Goal: Transaction & Acquisition: Purchase product/service

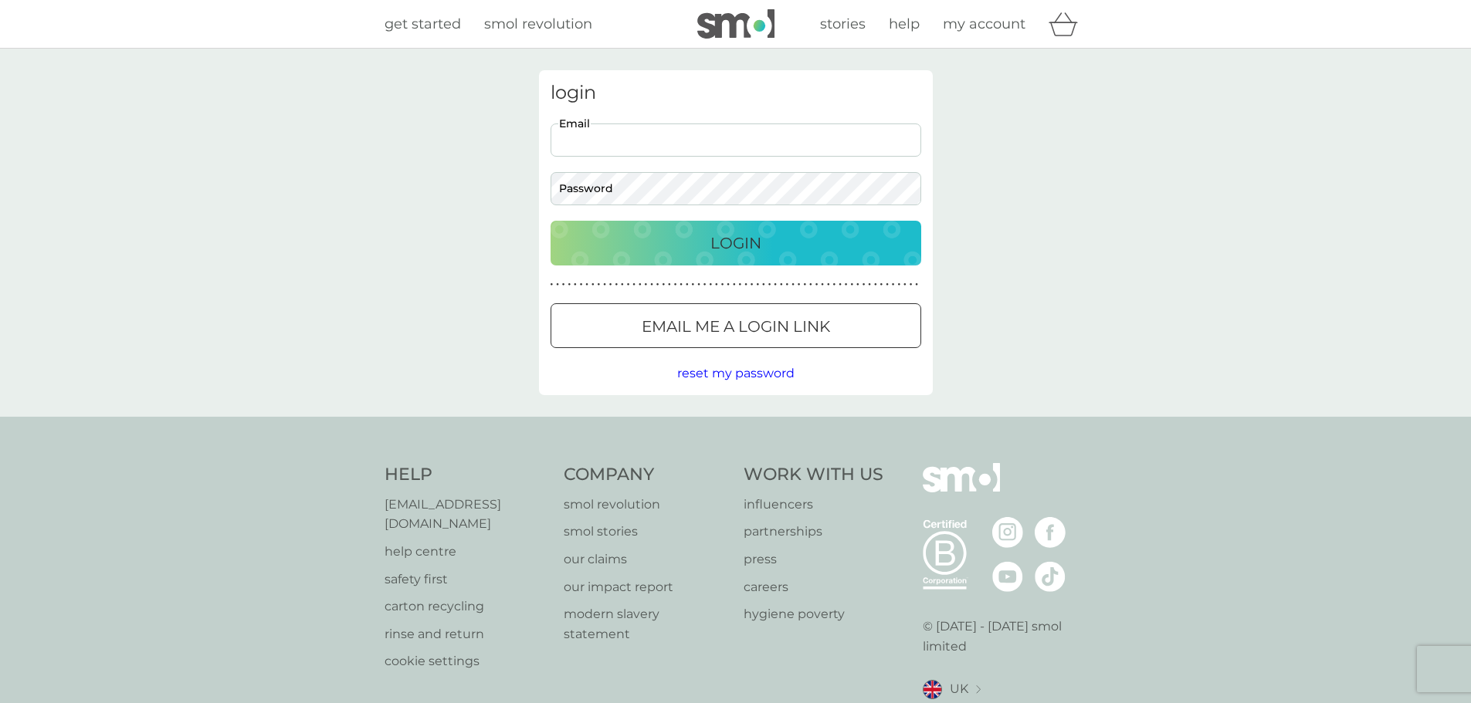
click at [687, 137] on input "Email" at bounding box center [735, 140] width 371 height 33
type input "[EMAIL_ADDRESS][DOMAIN_NAME]"
click at [706, 256] on button "Login" at bounding box center [735, 243] width 371 height 45
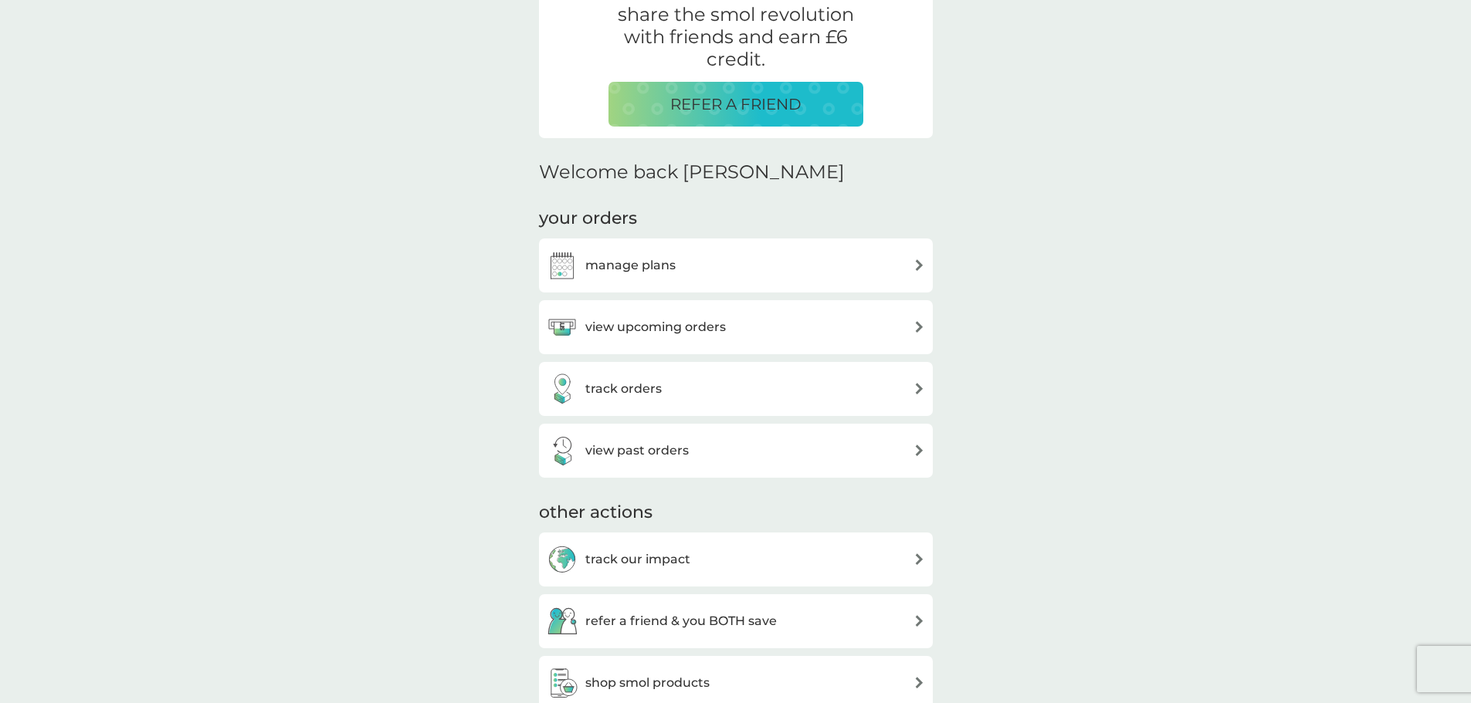
scroll to position [386, 0]
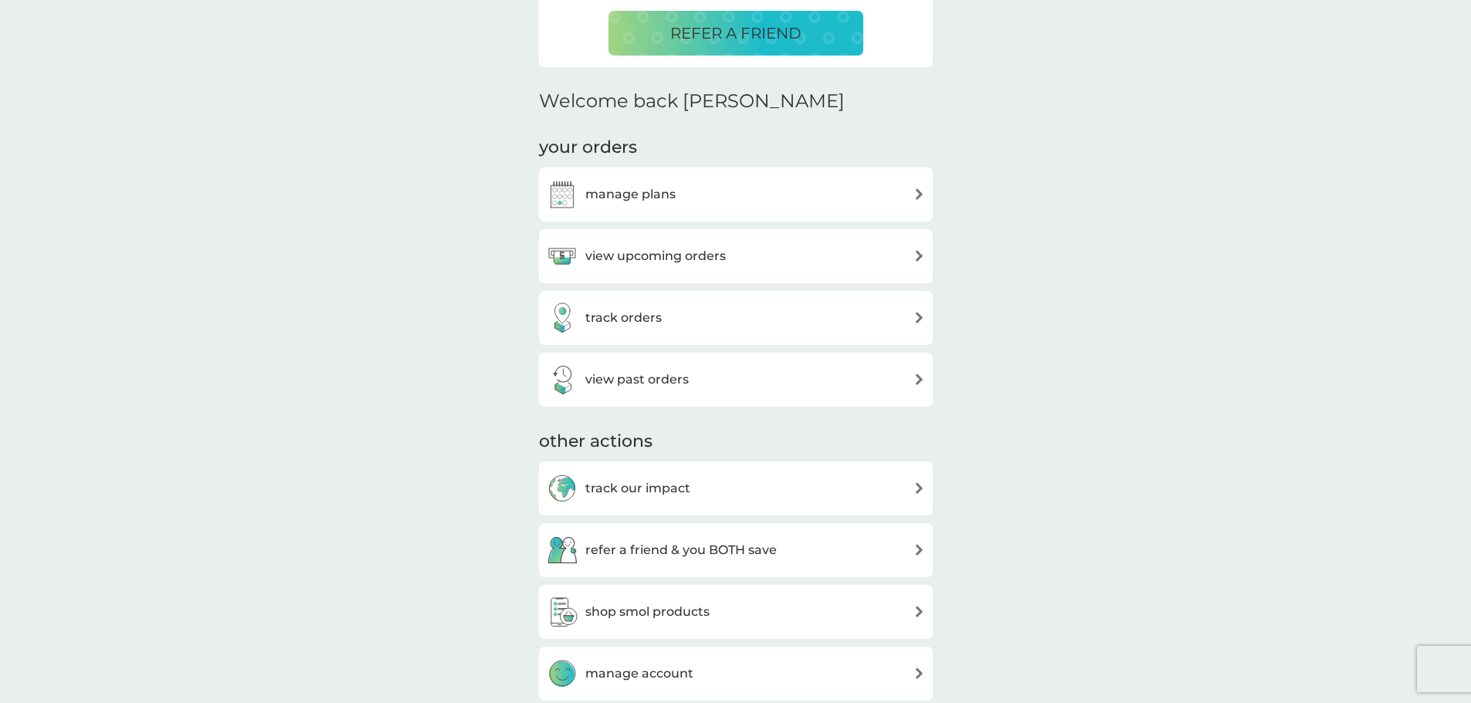
click at [604, 191] on h3 "manage plans" at bounding box center [630, 195] width 90 height 20
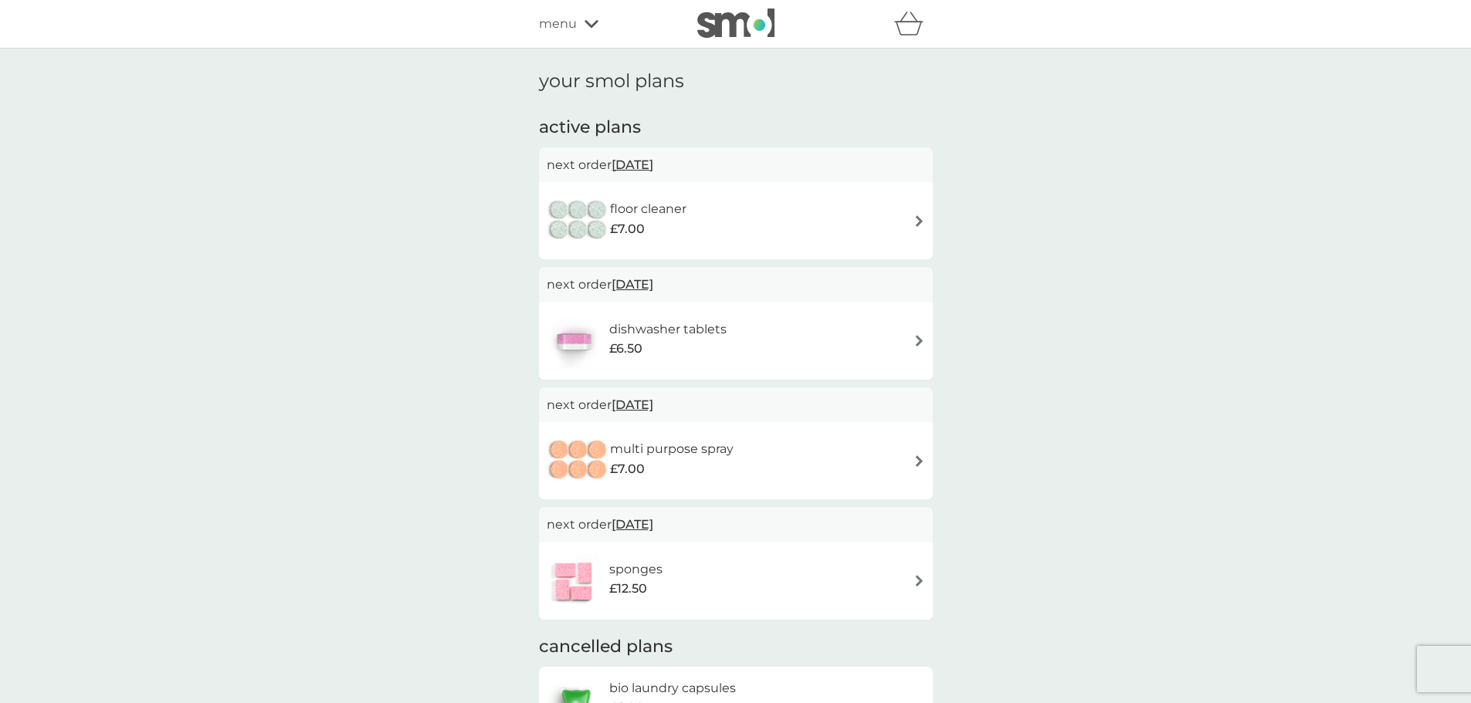
click at [649, 594] on div "£12.50" at bounding box center [635, 589] width 53 height 20
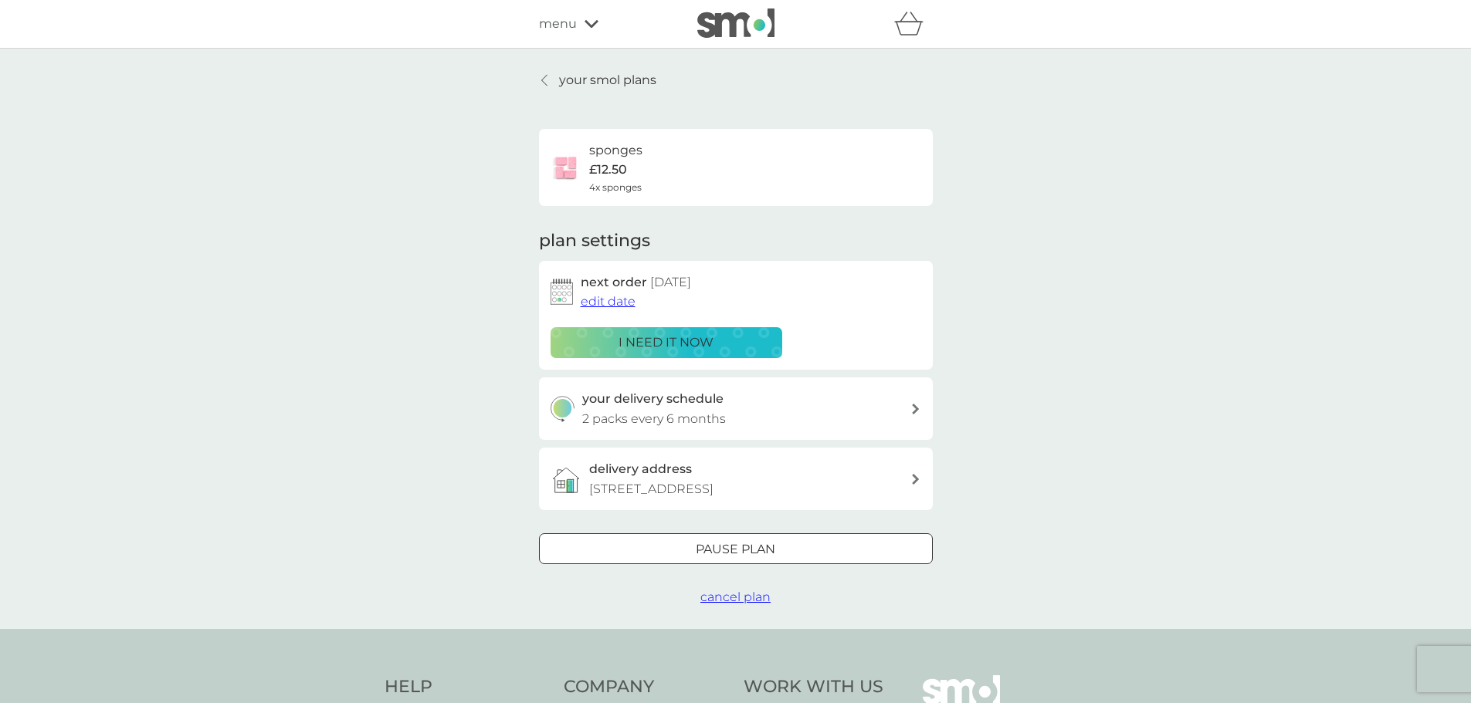
click at [612, 303] on span "edit date" at bounding box center [608, 301] width 55 height 15
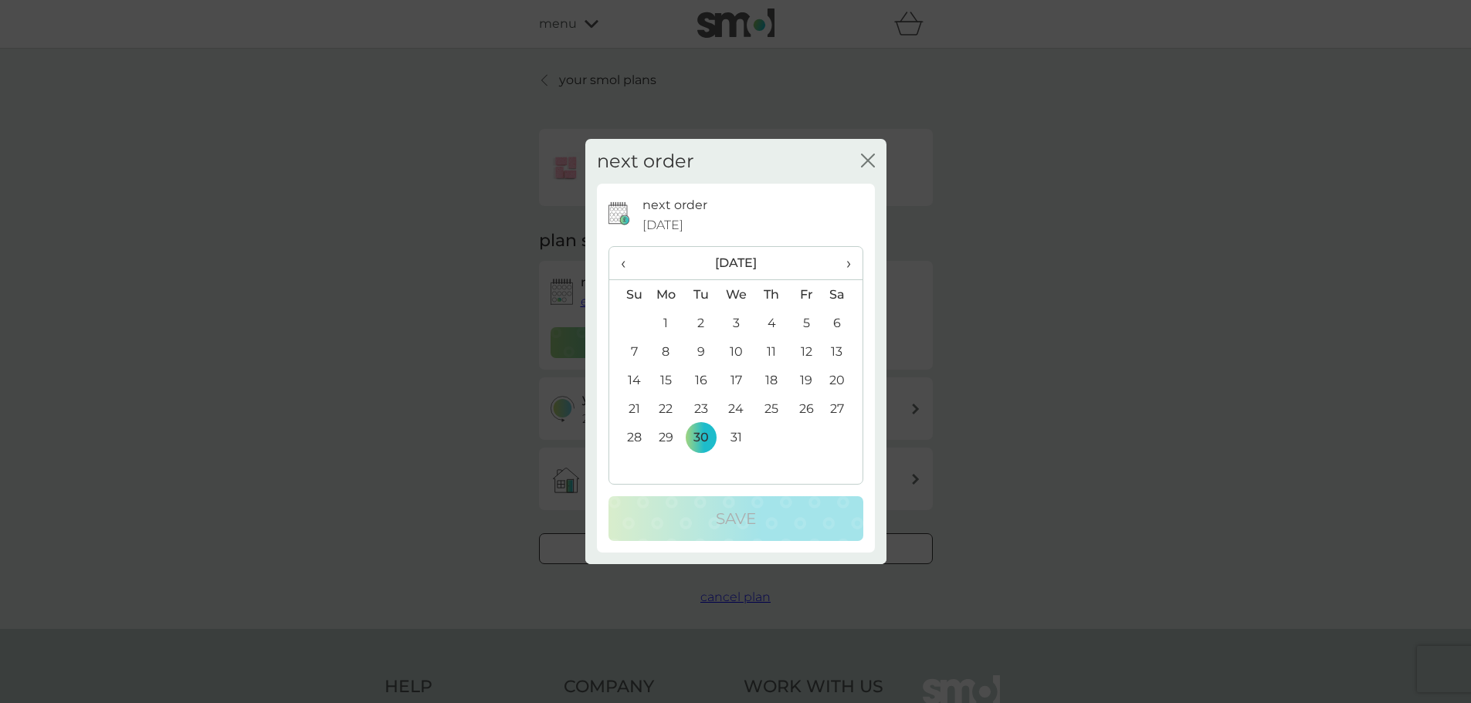
click at [627, 261] on span "‹" at bounding box center [629, 263] width 16 height 32
click at [844, 267] on span "›" at bounding box center [842, 263] width 15 height 32
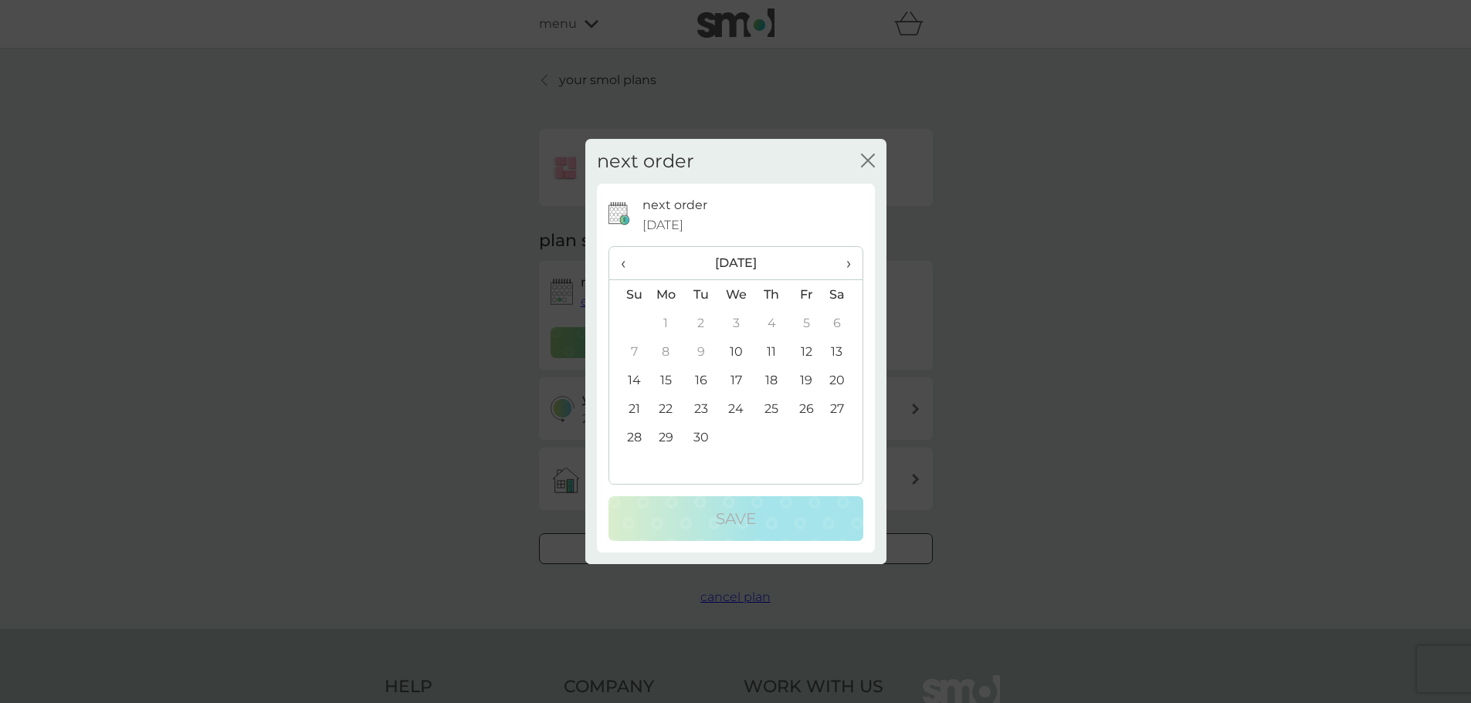
click at [729, 348] on td "10" at bounding box center [736, 351] width 36 height 29
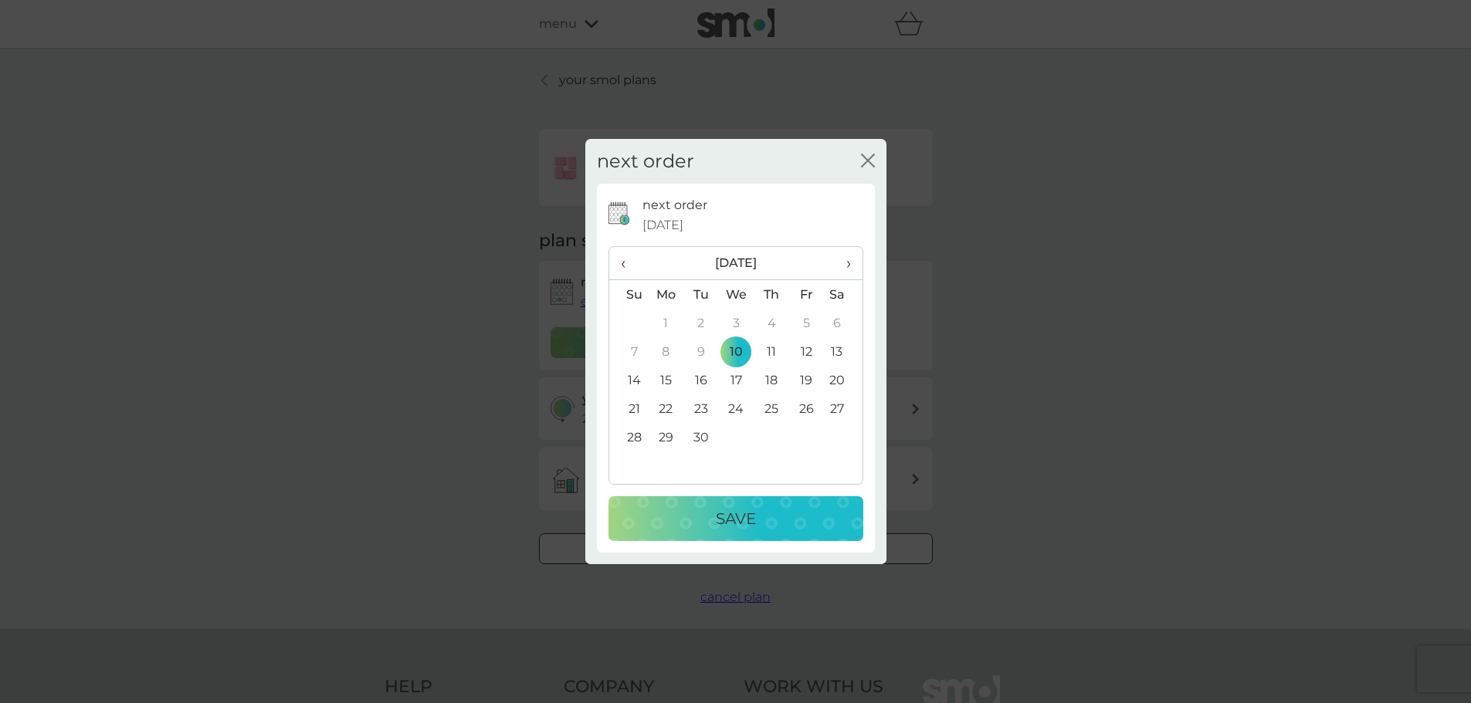
click at [723, 509] on p "Save" at bounding box center [736, 518] width 40 height 25
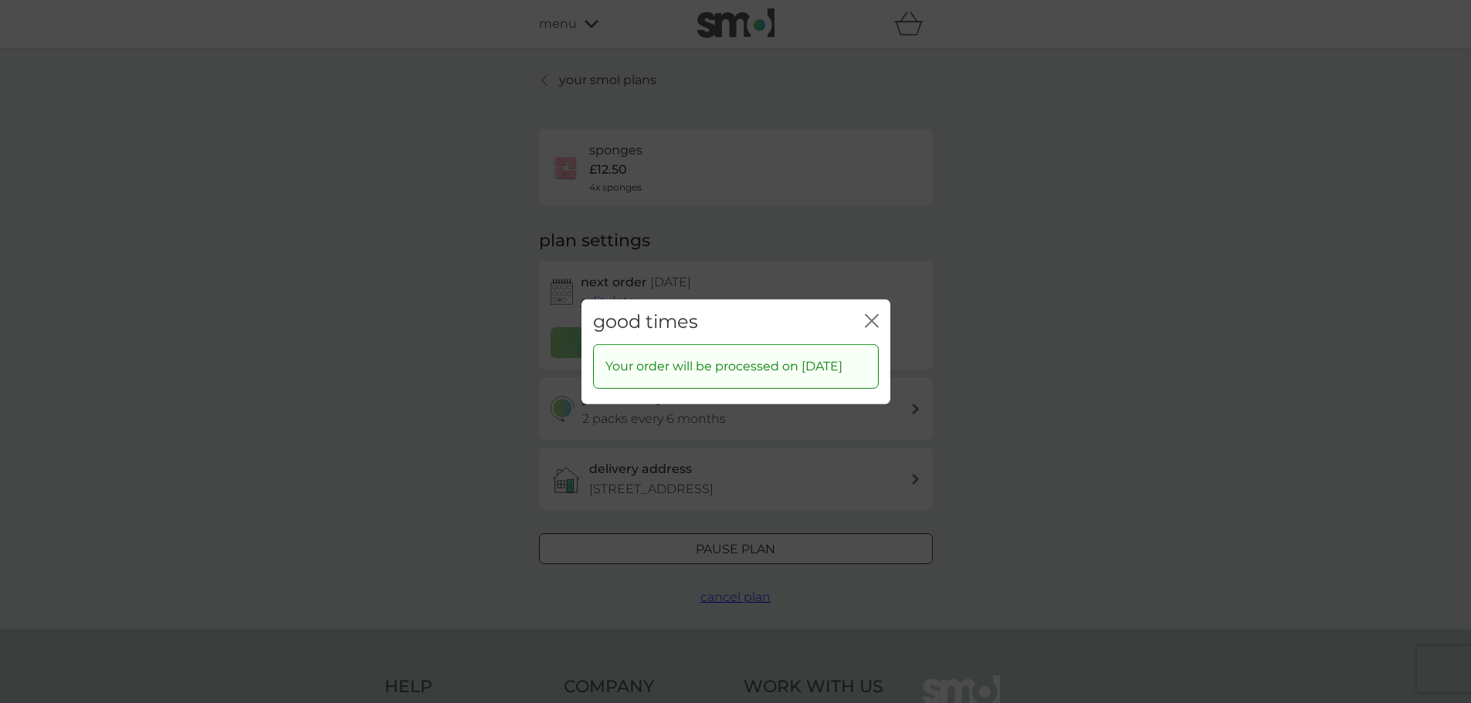
click at [866, 313] on icon "close" at bounding box center [872, 320] width 14 height 14
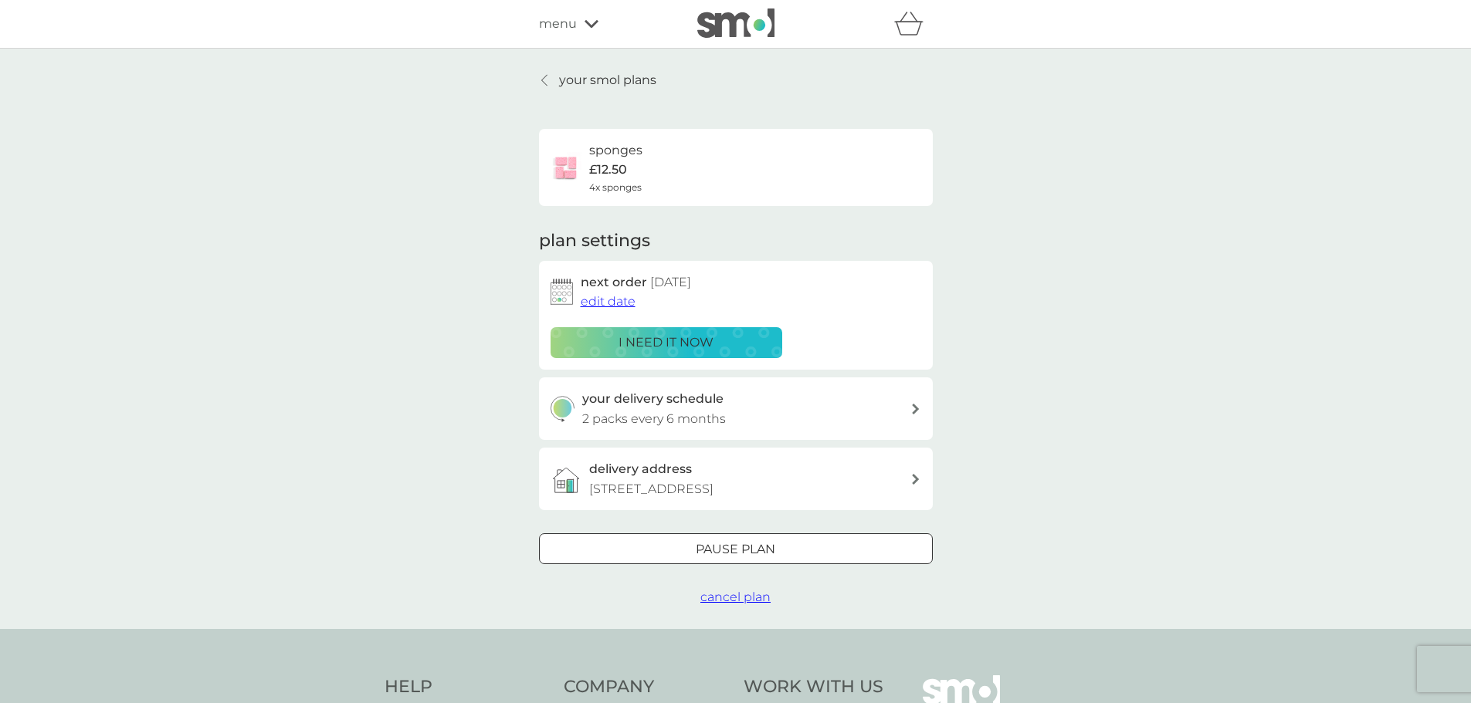
click at [567, 20] on span "menu" at bounding box center [558, 24] width 38 height 20
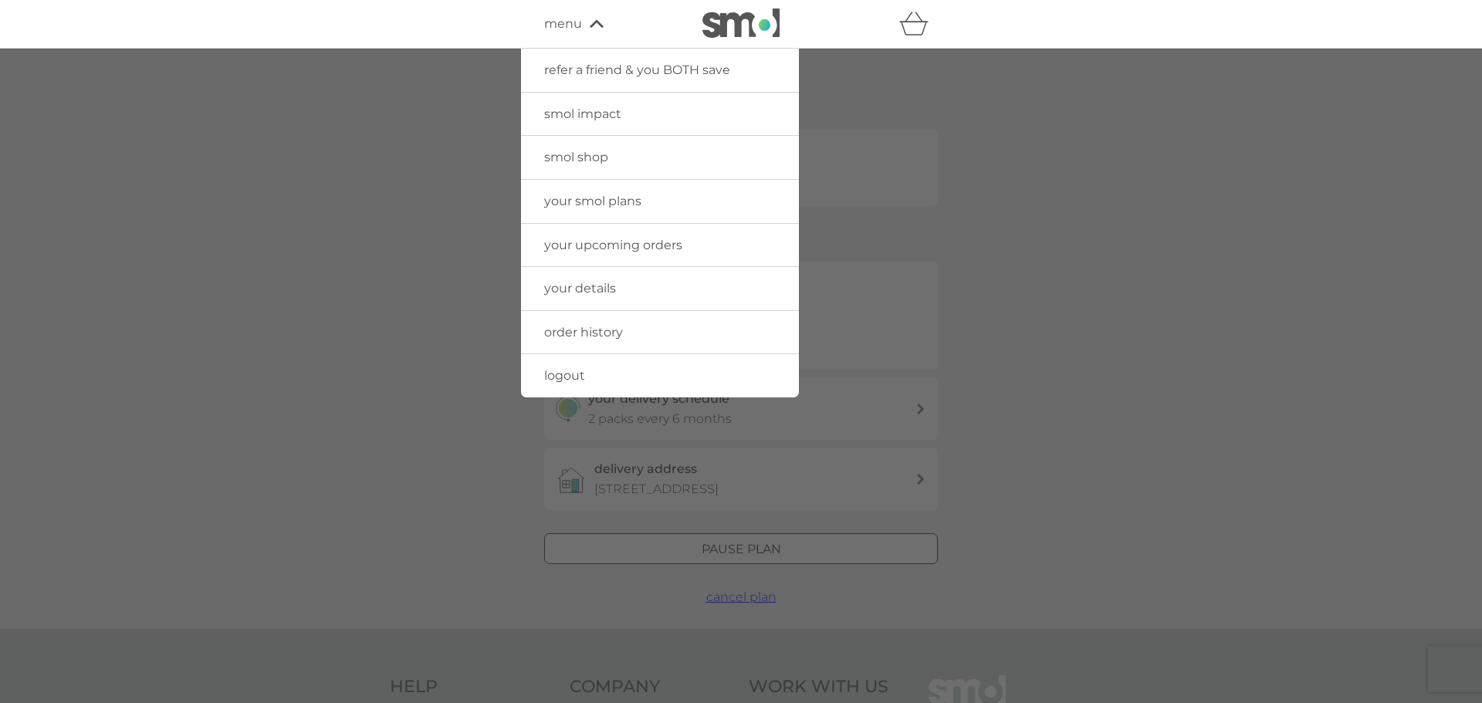
click at [574, 147] on link "smol shop" at bounding box center [660, 157] width 278 height 43
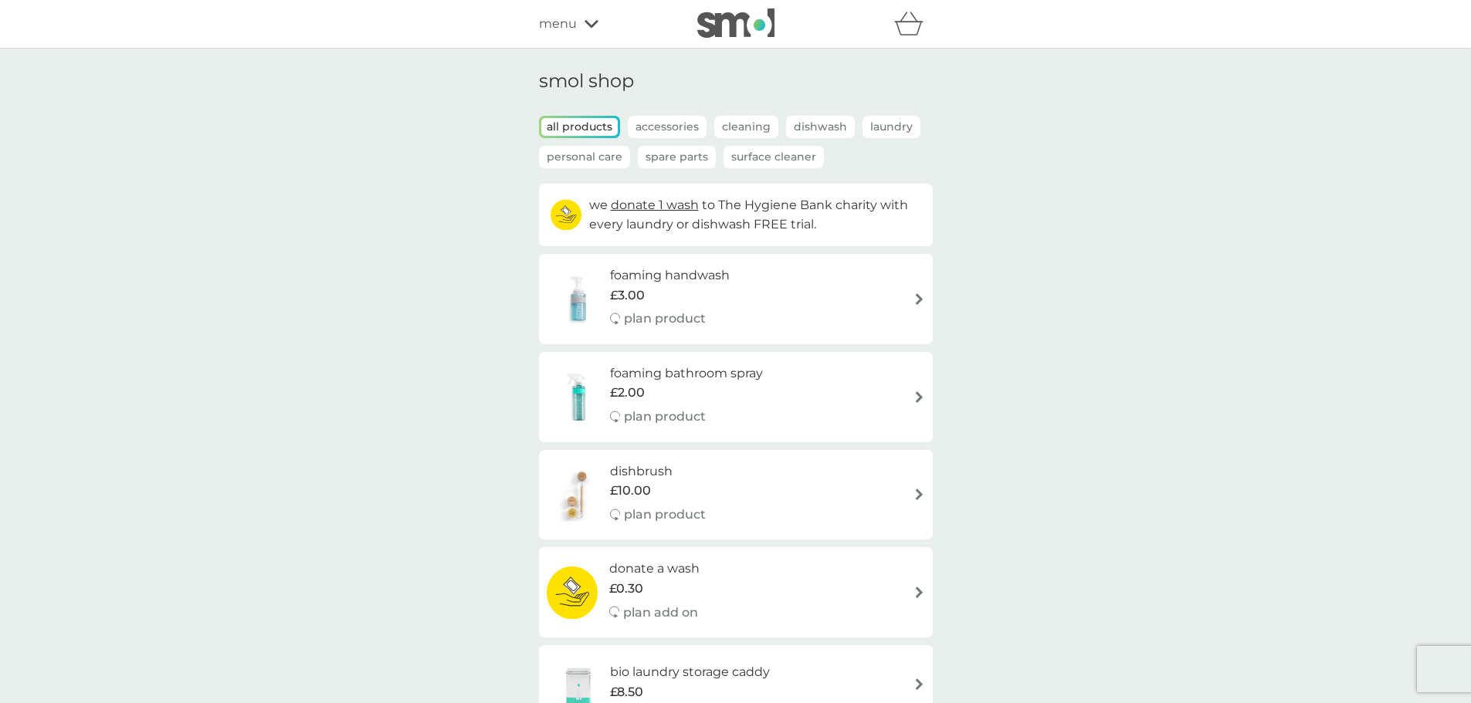
click at [737, 120] on p "Cleaning" at bounding box center [746, 127] width 64 height 22
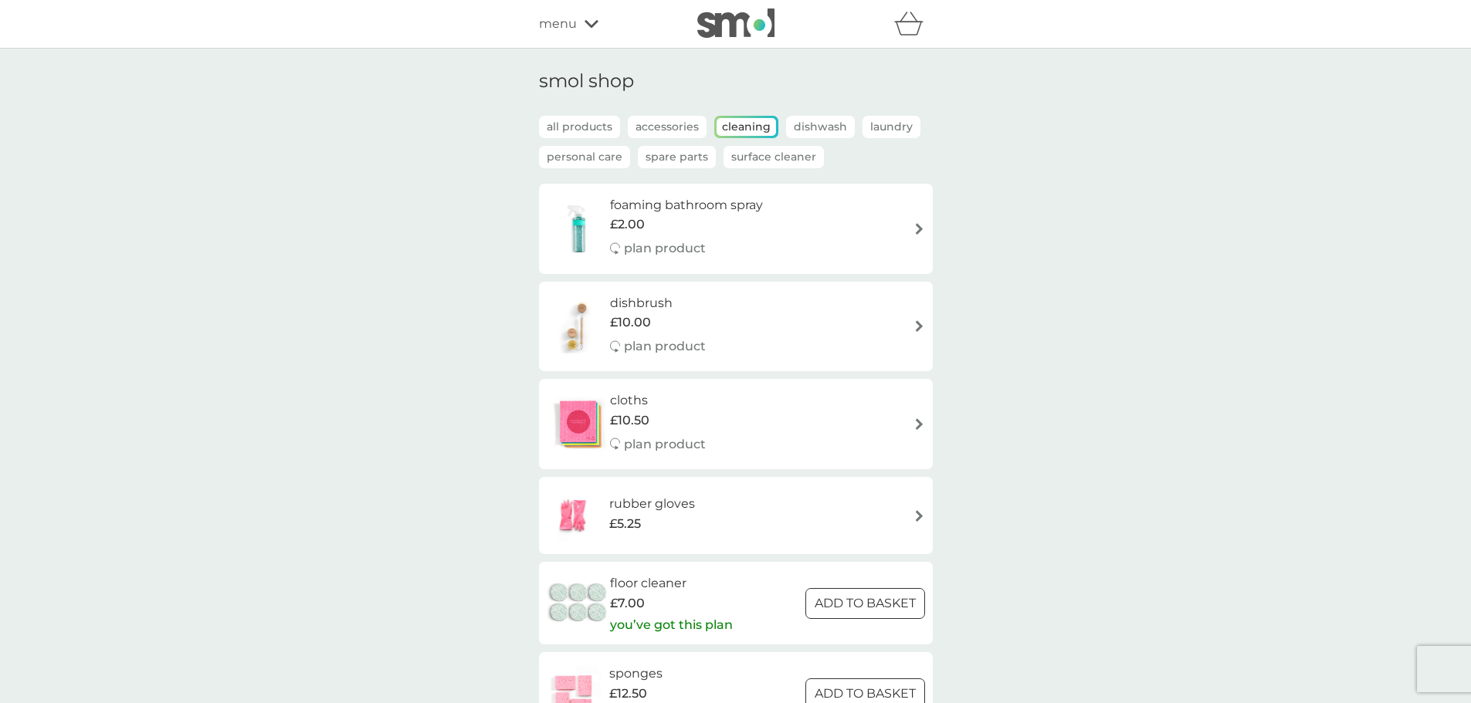
click at [620, 158] on p "Personal Care" at bounding box center [584, 157] width 91 height 22
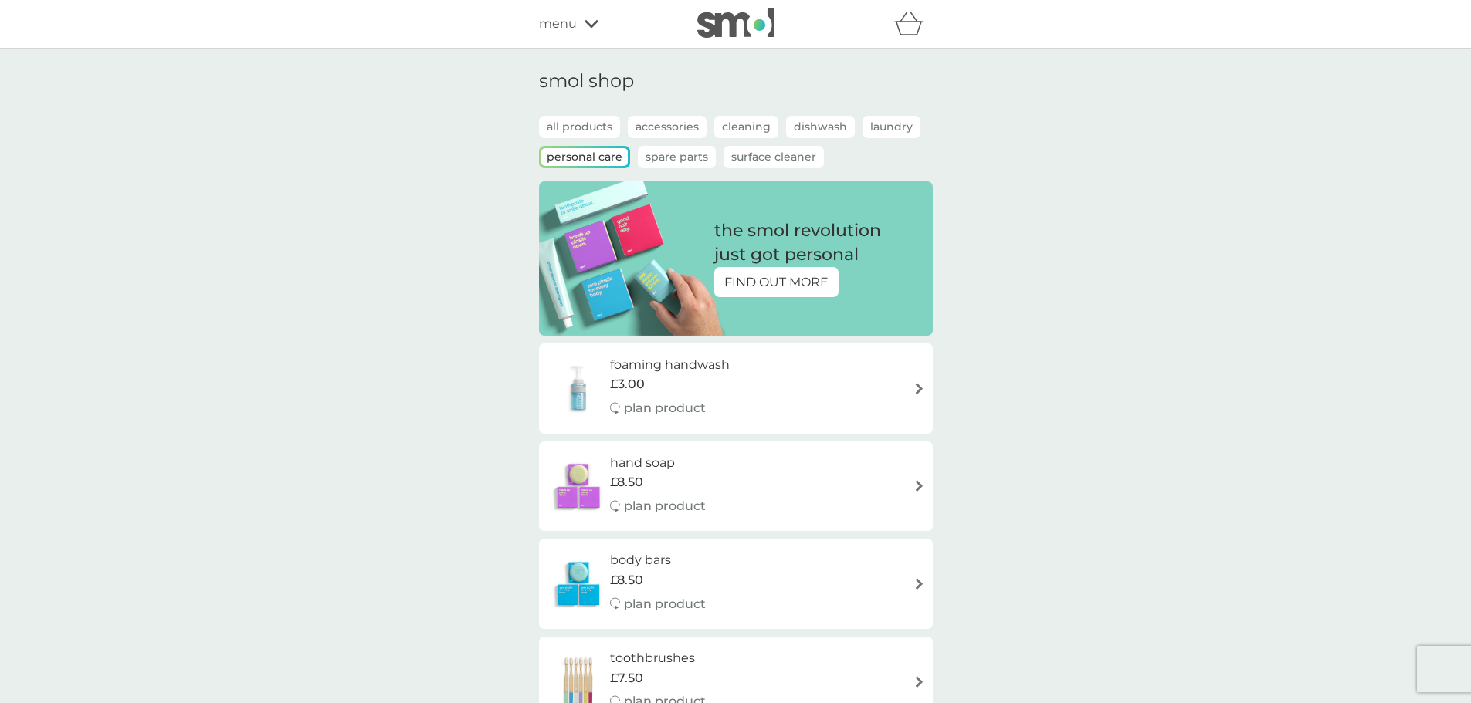
click at [682, 170] on div "all products Accessories Cleaning Dishwash Laundry Personal Care Spare Parts Su…" at bounding box center [736, 150] width 394 height 68
click at [688, 157] on p "Spare Parts" at bounding box center [677, 157] width 78 height 22
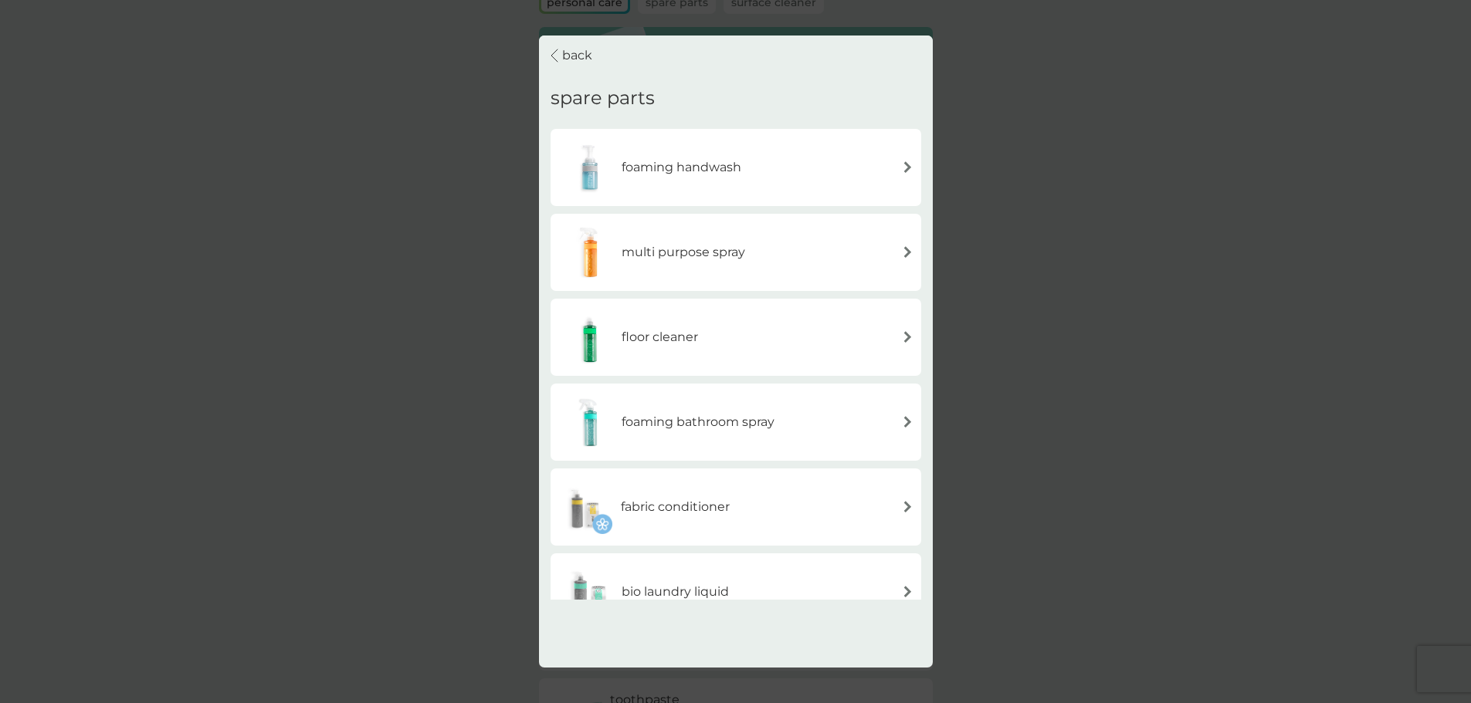
click at [554, 41] on button "back" at bounding box center [571, 56] width 42 height 40
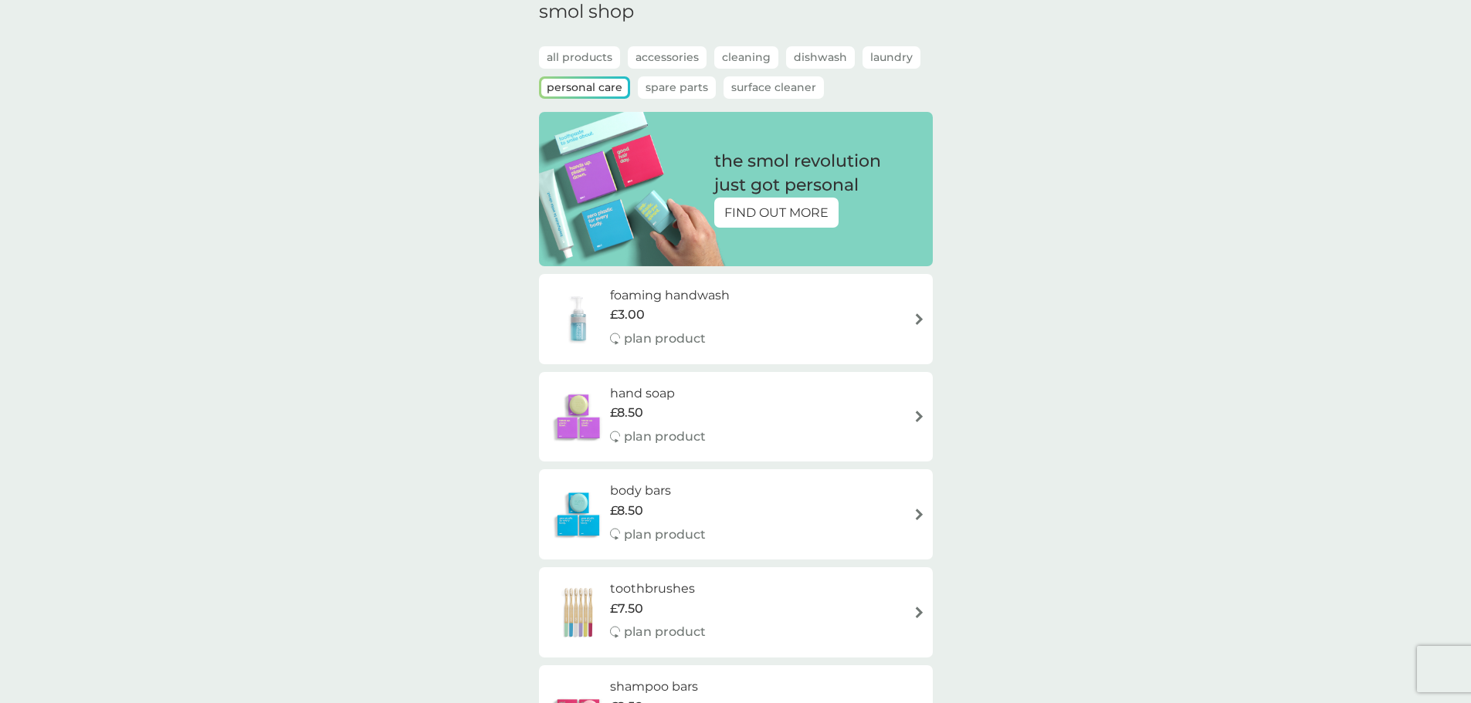
scroll to position [69, 0]
click at [689, 63] on p "Accessories" at bounding box center [667, 58] width 79 height 22
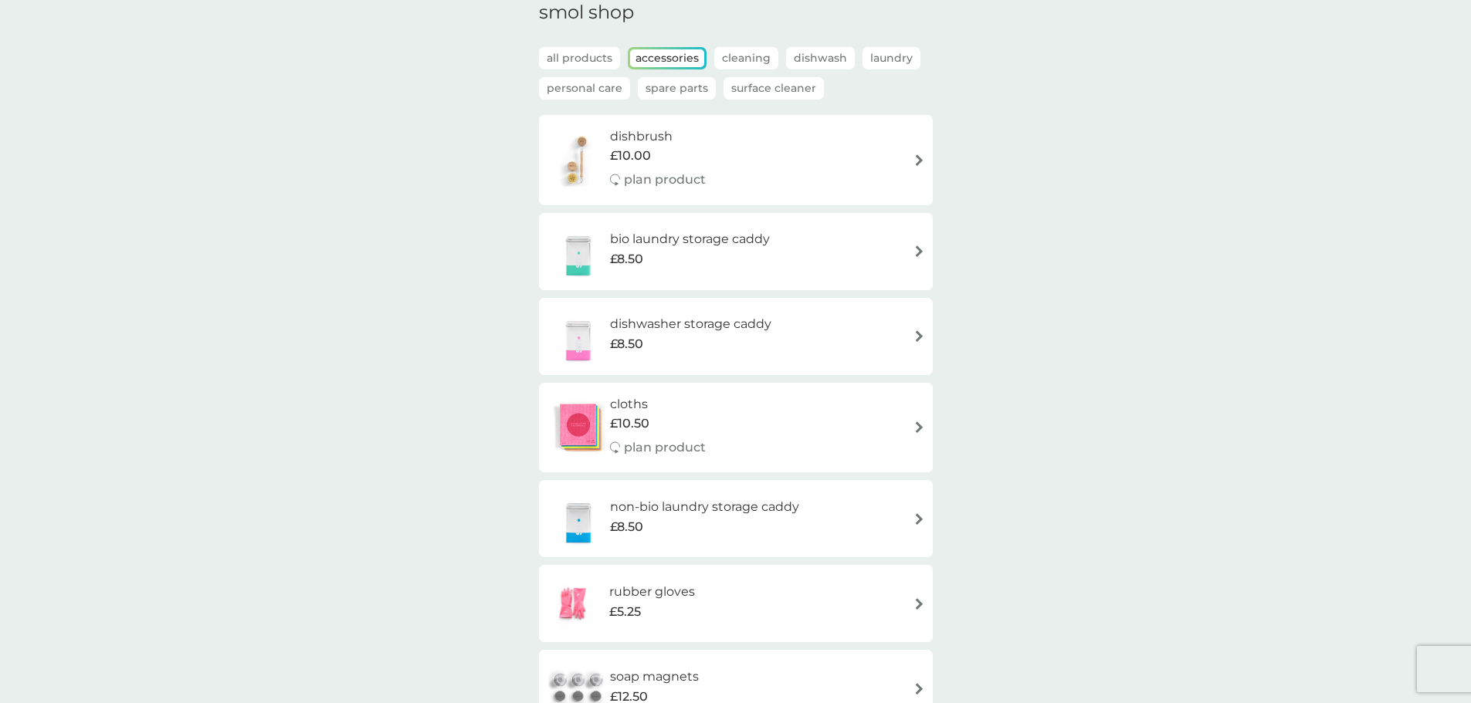
click at [731, 327] on h6 "dishwasher storage caddy" at bounding box center [690, 324] width 161 height 20
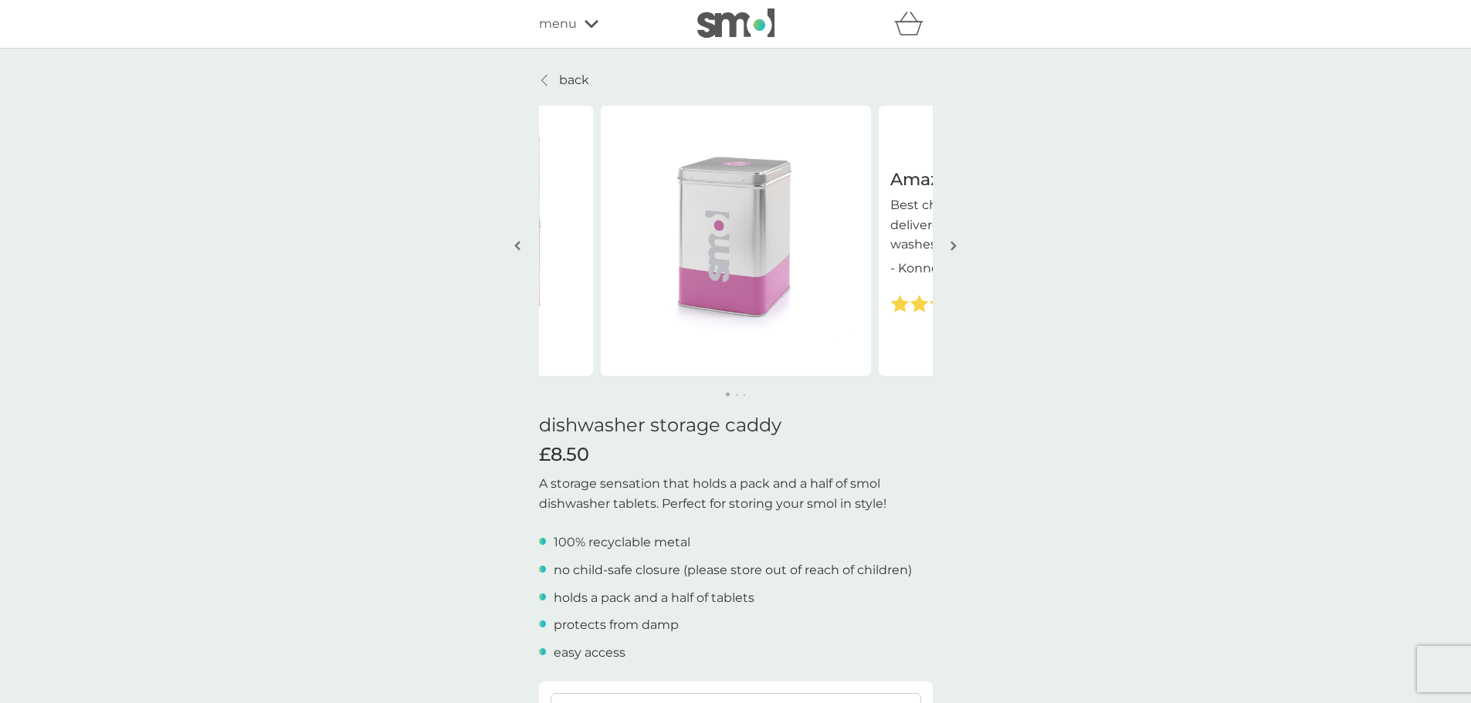
click at [957, 249] on button "button" at bounding box center [954, 246] width 12 height 77
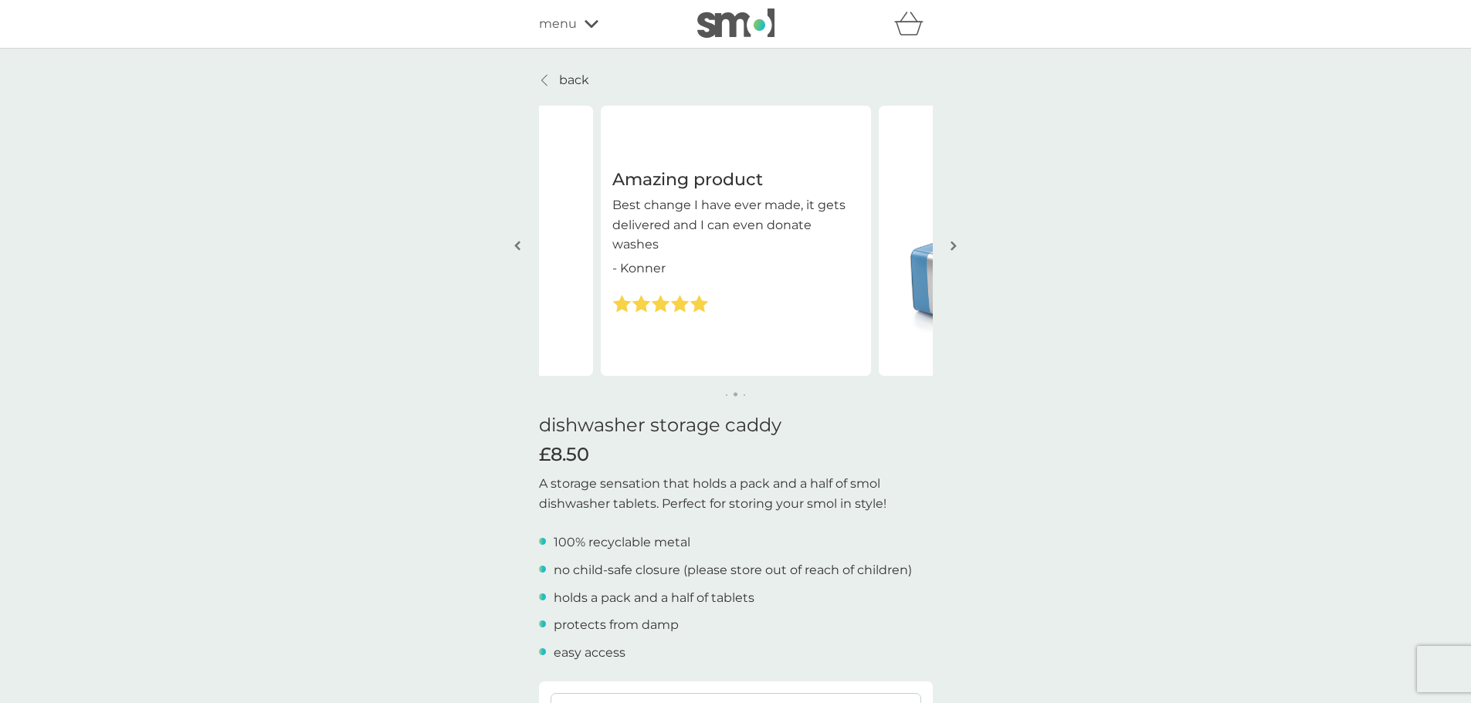
click at [955, 249] on img "button" at bounding box center [953, 246] width 6 height 12
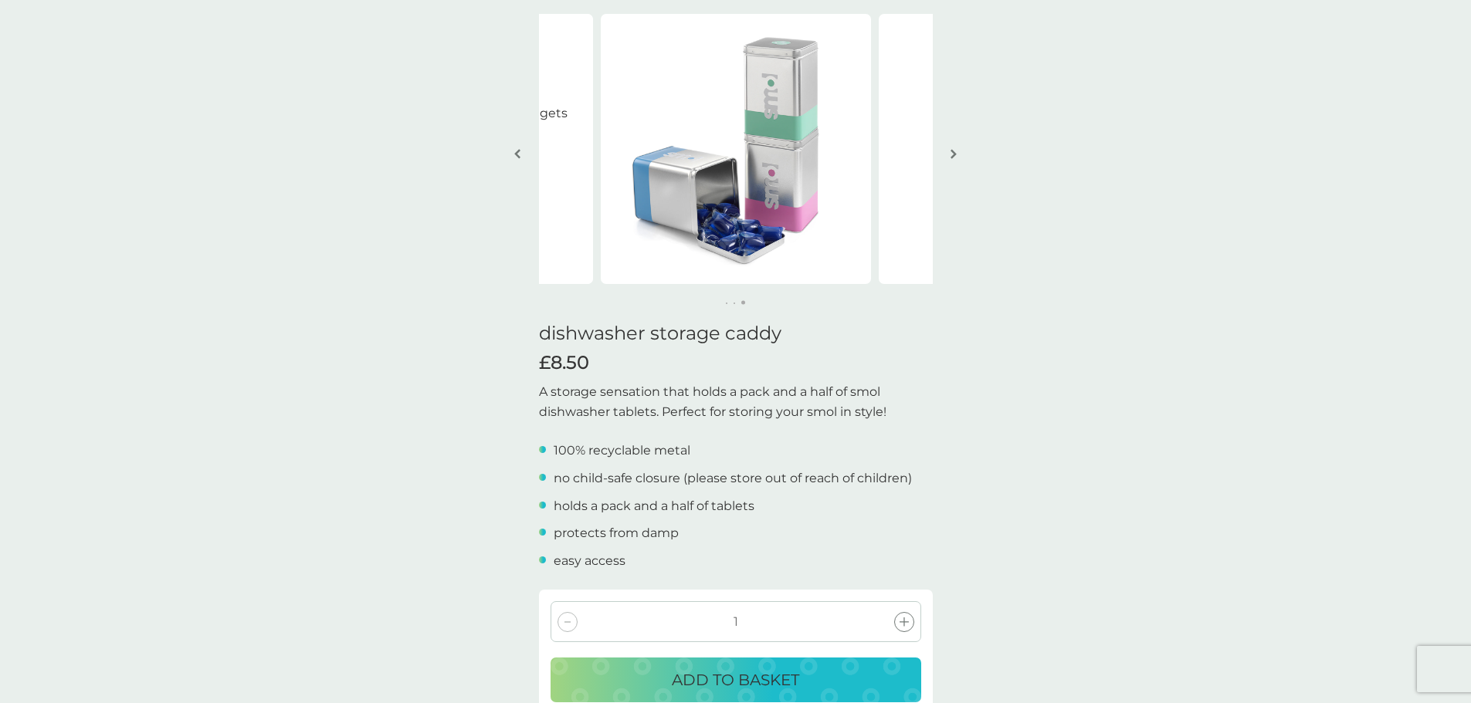
scroll to position [232, 0]
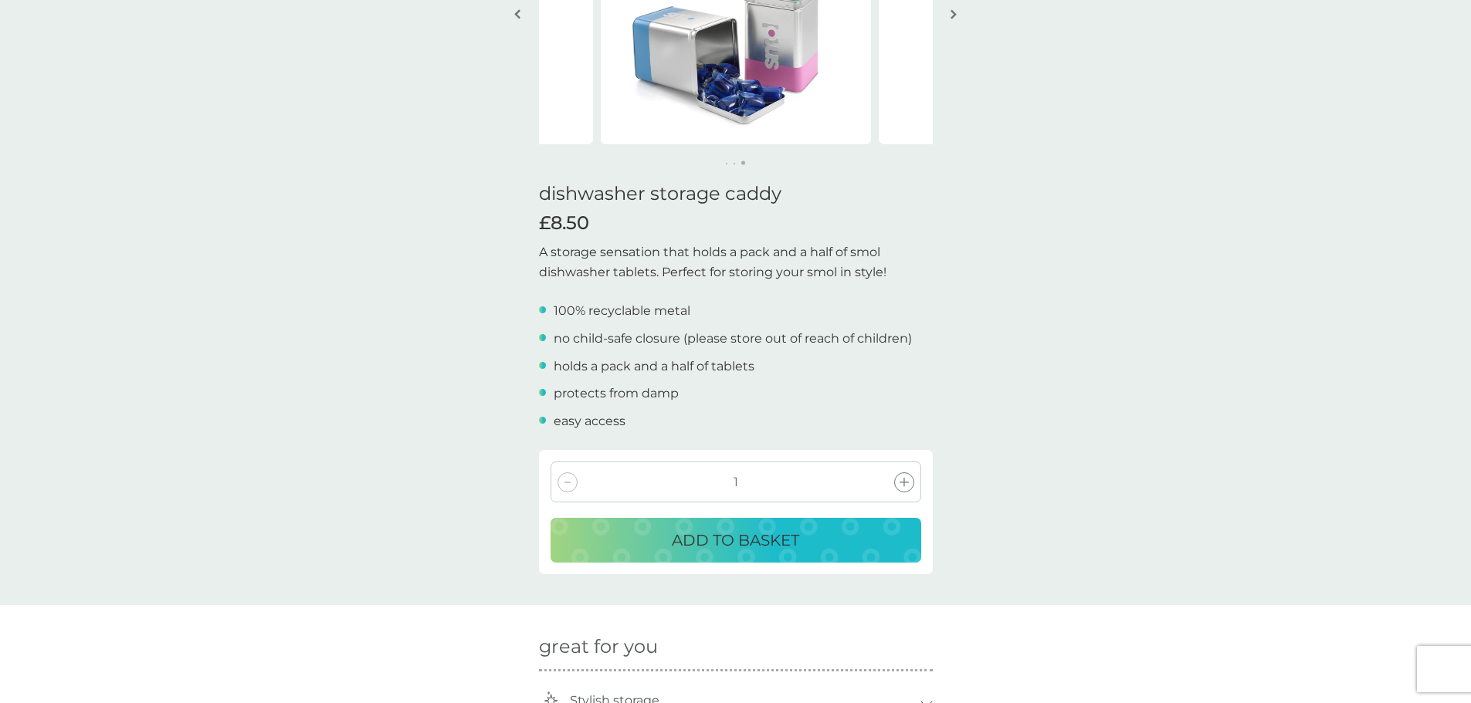
click at [803, 546] on div "ADD TO BASKET" at bounding box center [736, 540] width 340 height 25
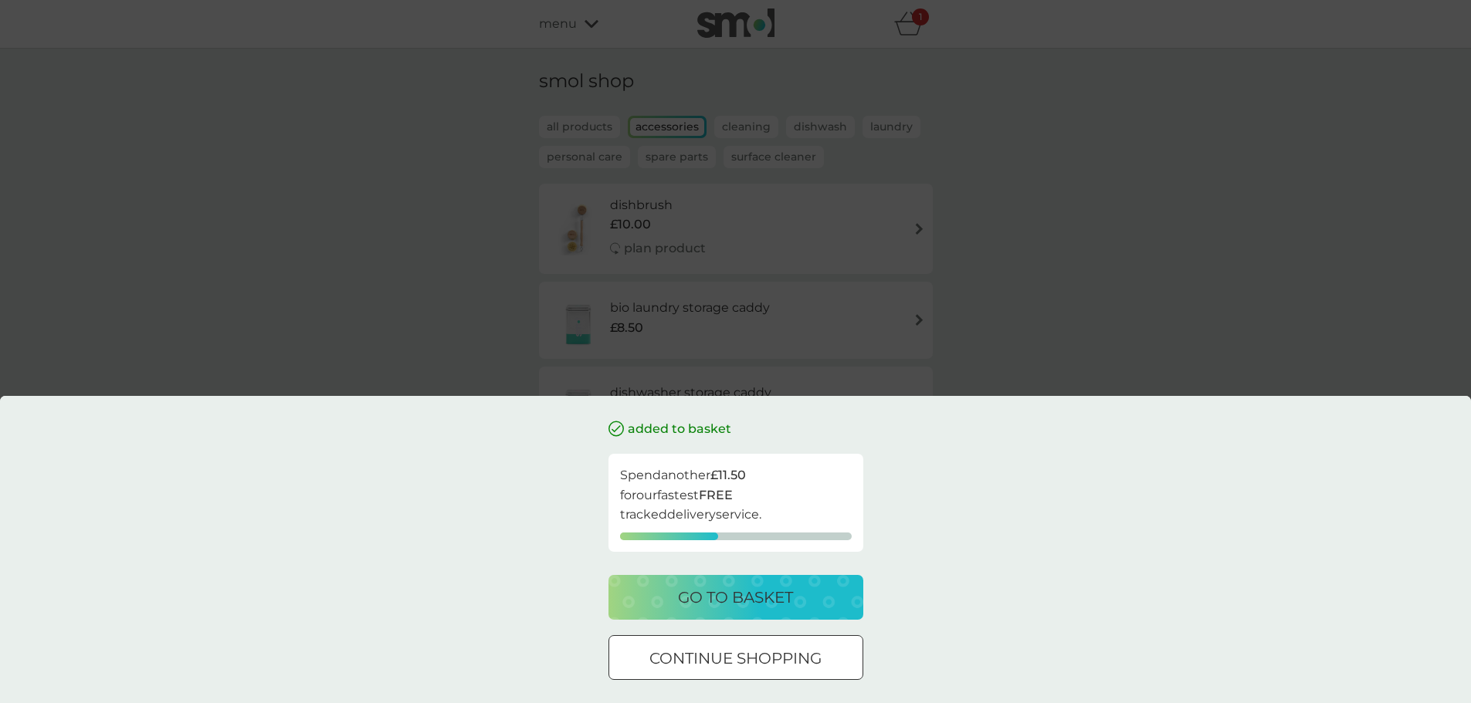
click at [1153, 214] on div "added to basket Spend another £11.50 for our fastest FREE tracked delivery serv…" at bounding box center [735, 351] width 1471 height 703
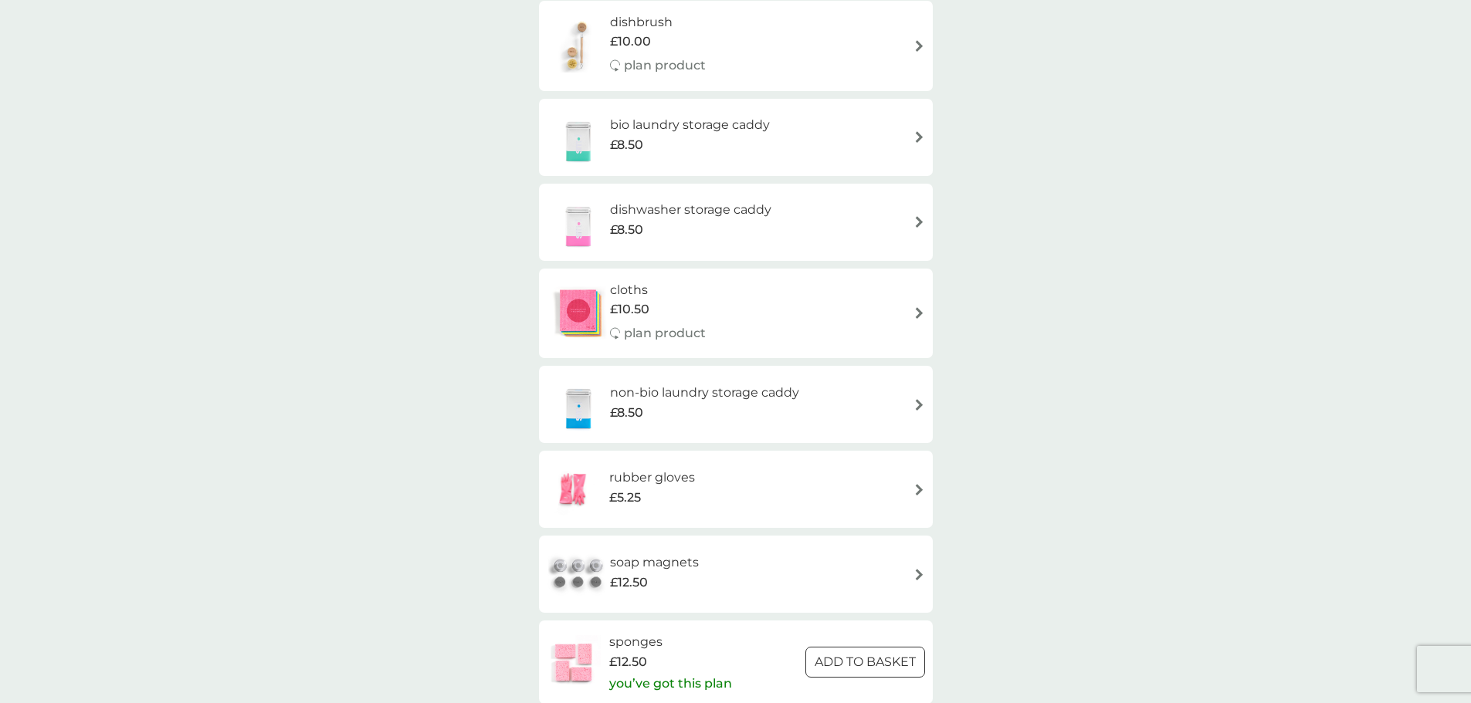
scroll to position [232, 0]
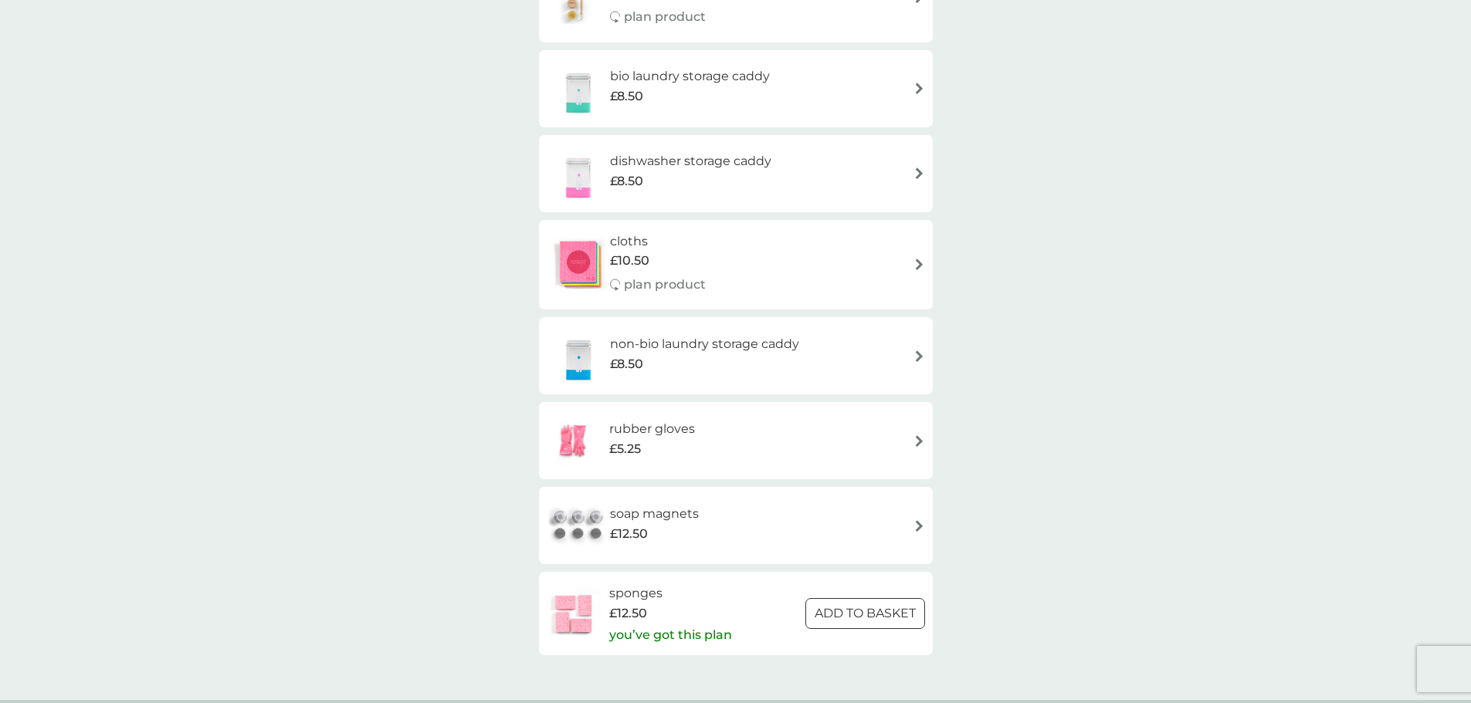
click at [859, 608] on div at bounding box center [865, 613] width 56 height 16
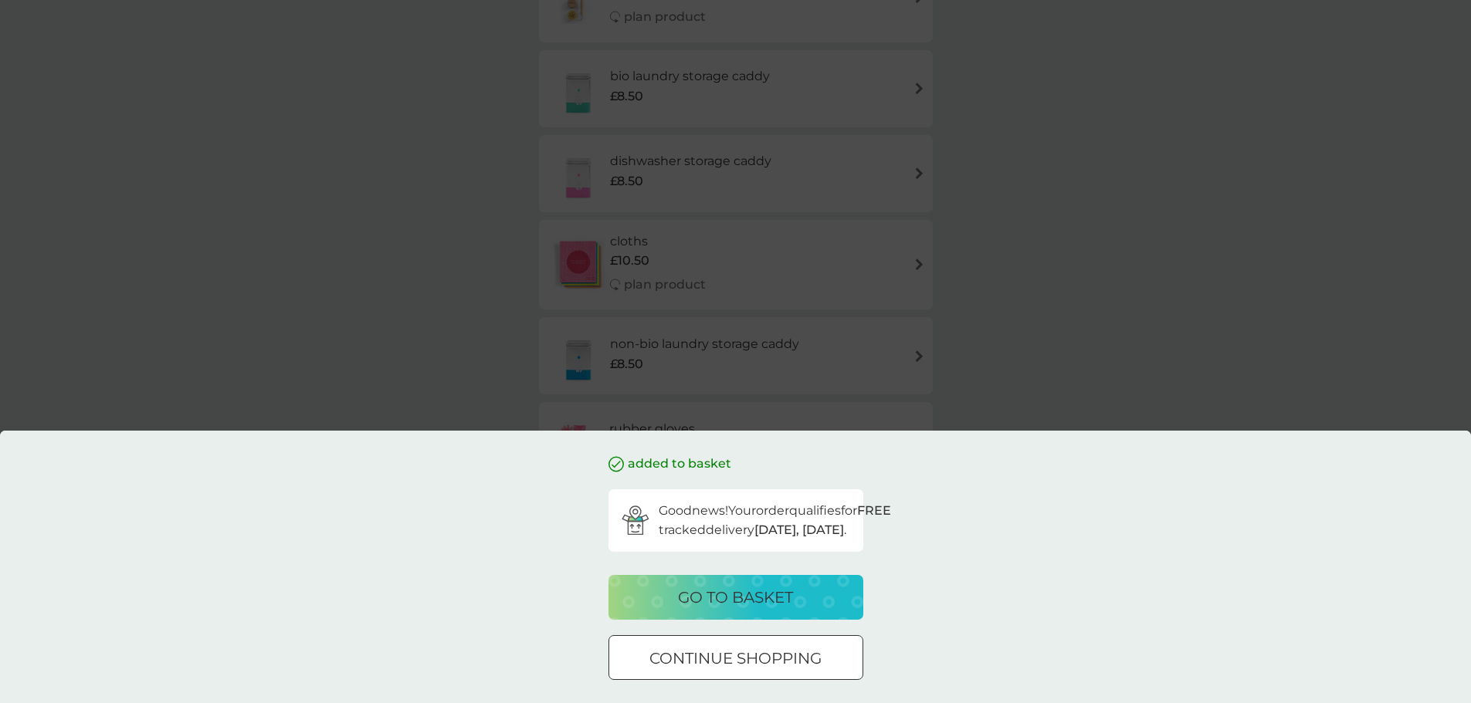
click at [757, 583] on button "go to basket" at bounding box center [735, 597] width 255 height 45
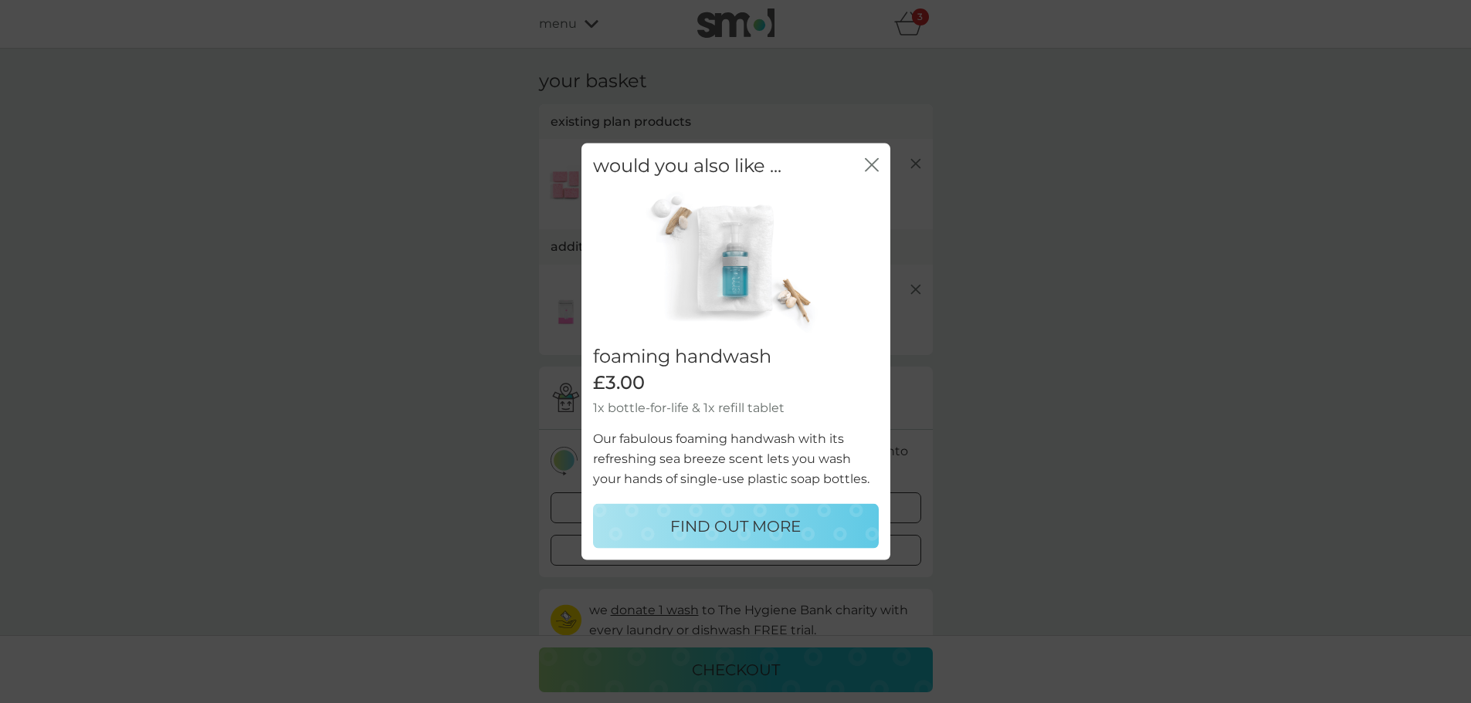
click at [875, 167] on icon "close" at bounding box center [872, 164] width 14 height 14
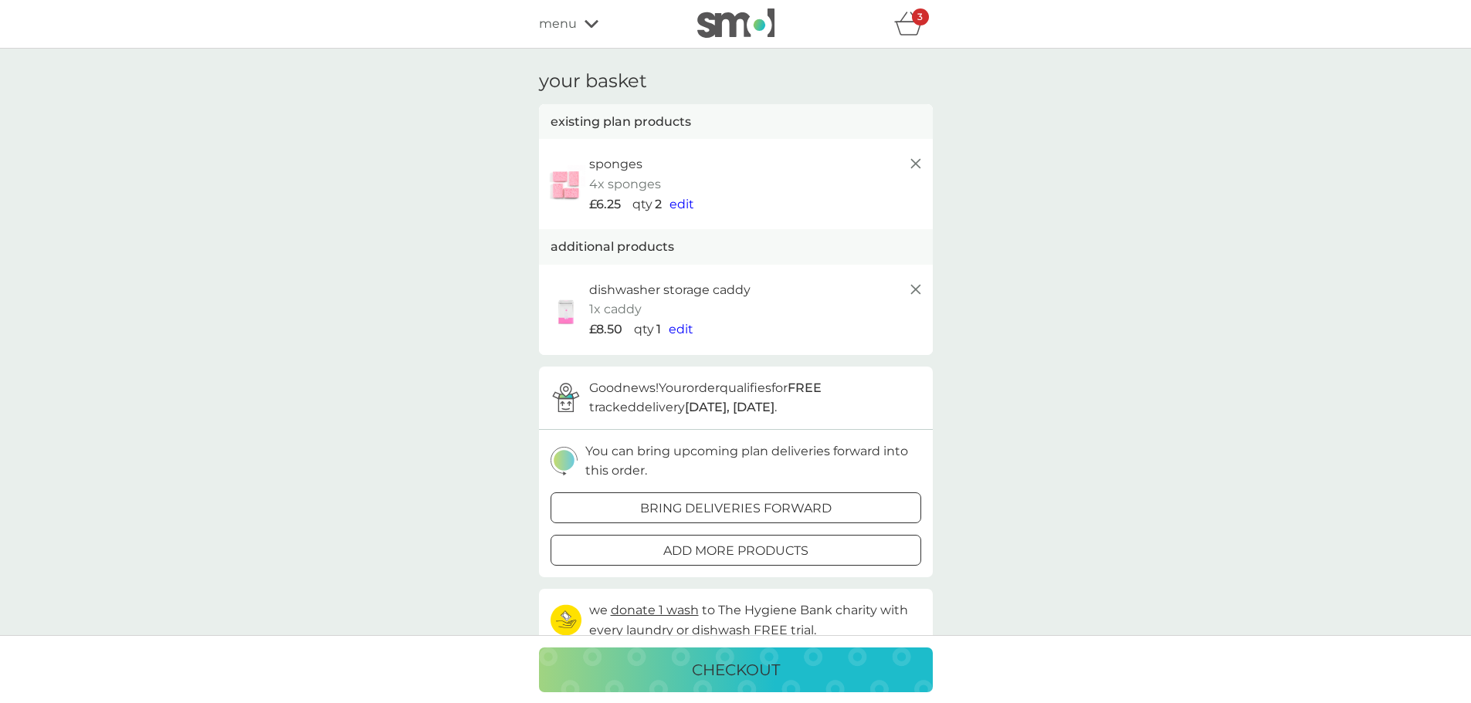
click at [902, 22] on icon "basket" at bounding box center [908, 24] width 29 height 24
click at [577, 27] on div "menu" at bounding box center [604, 24] width 131 height 20
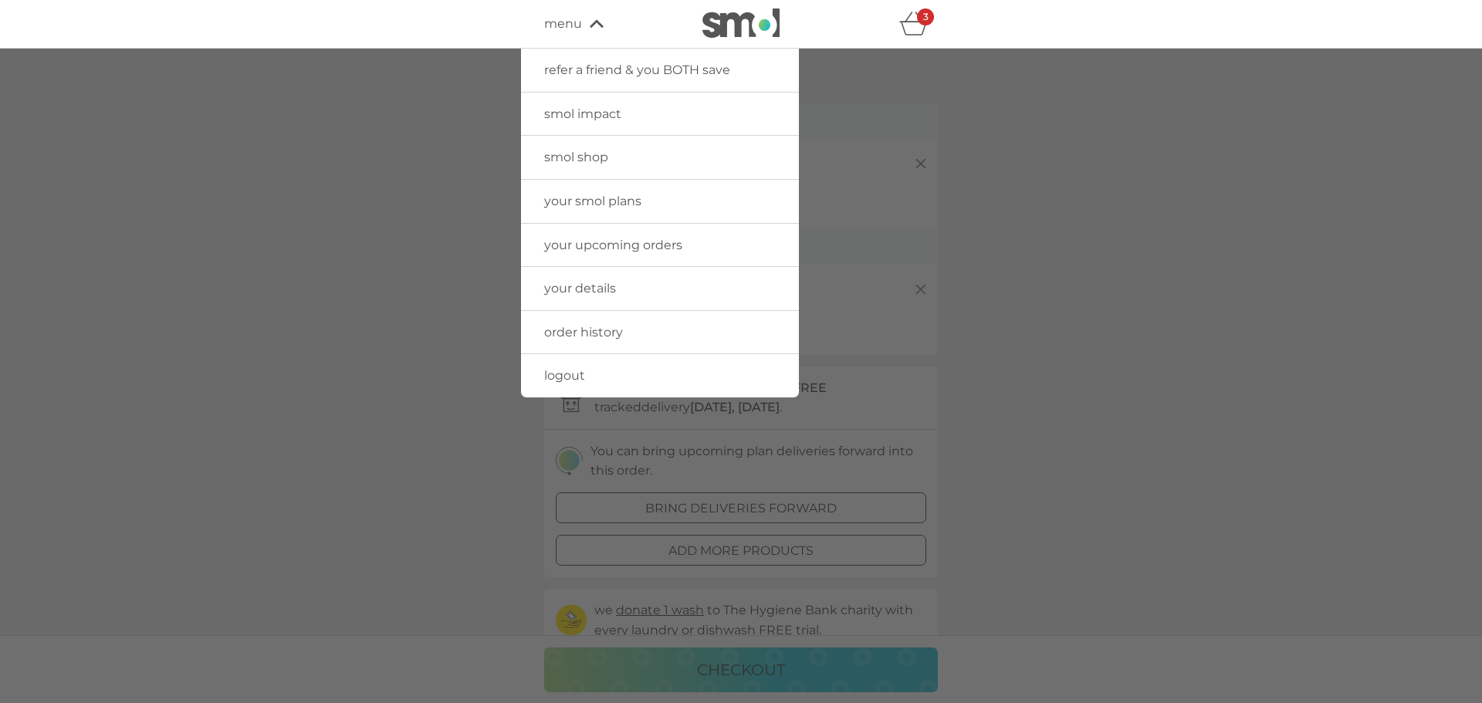
click at [603, 198] on span "your smol plans" at bounding box center [592, 201] width 97 height 15
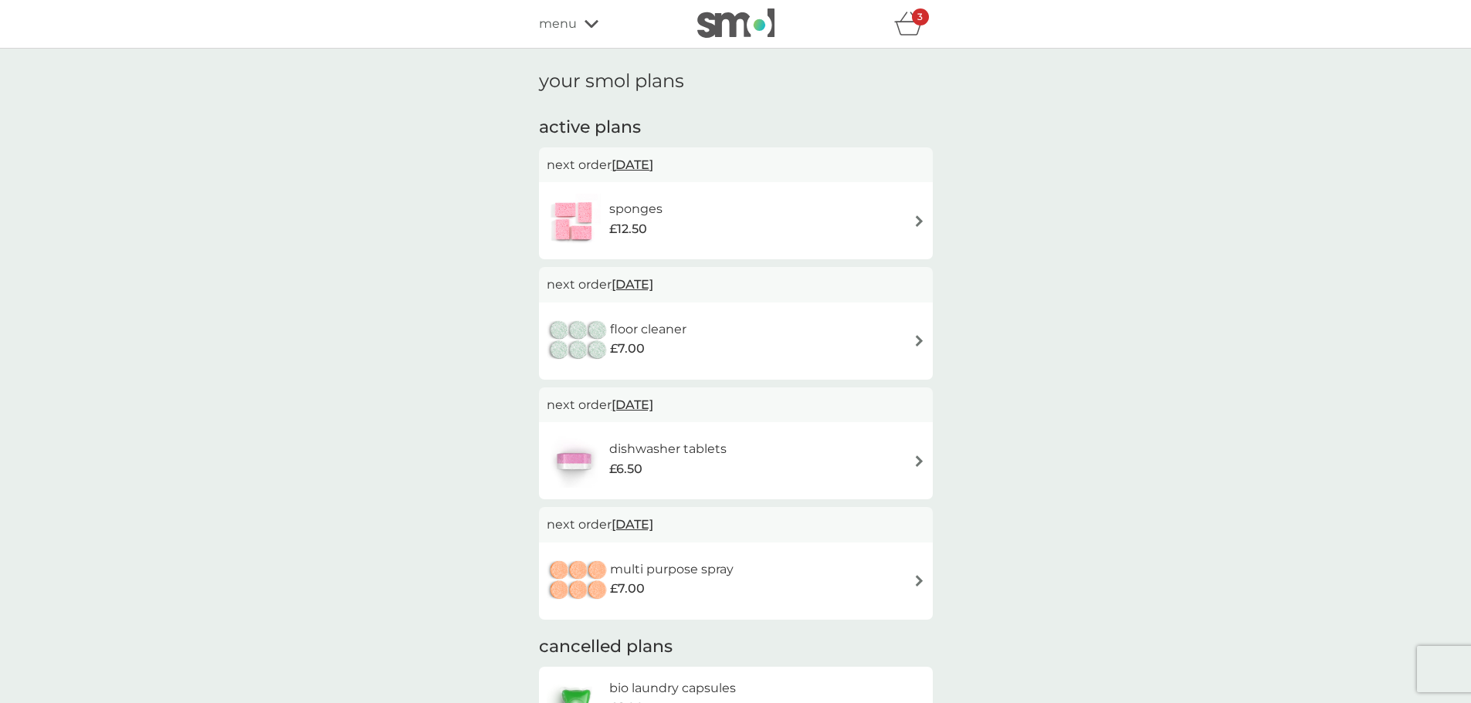
click at [653, 158] on span "10 Sep 2025" at bounding box center [632, 165] width 42 height 30
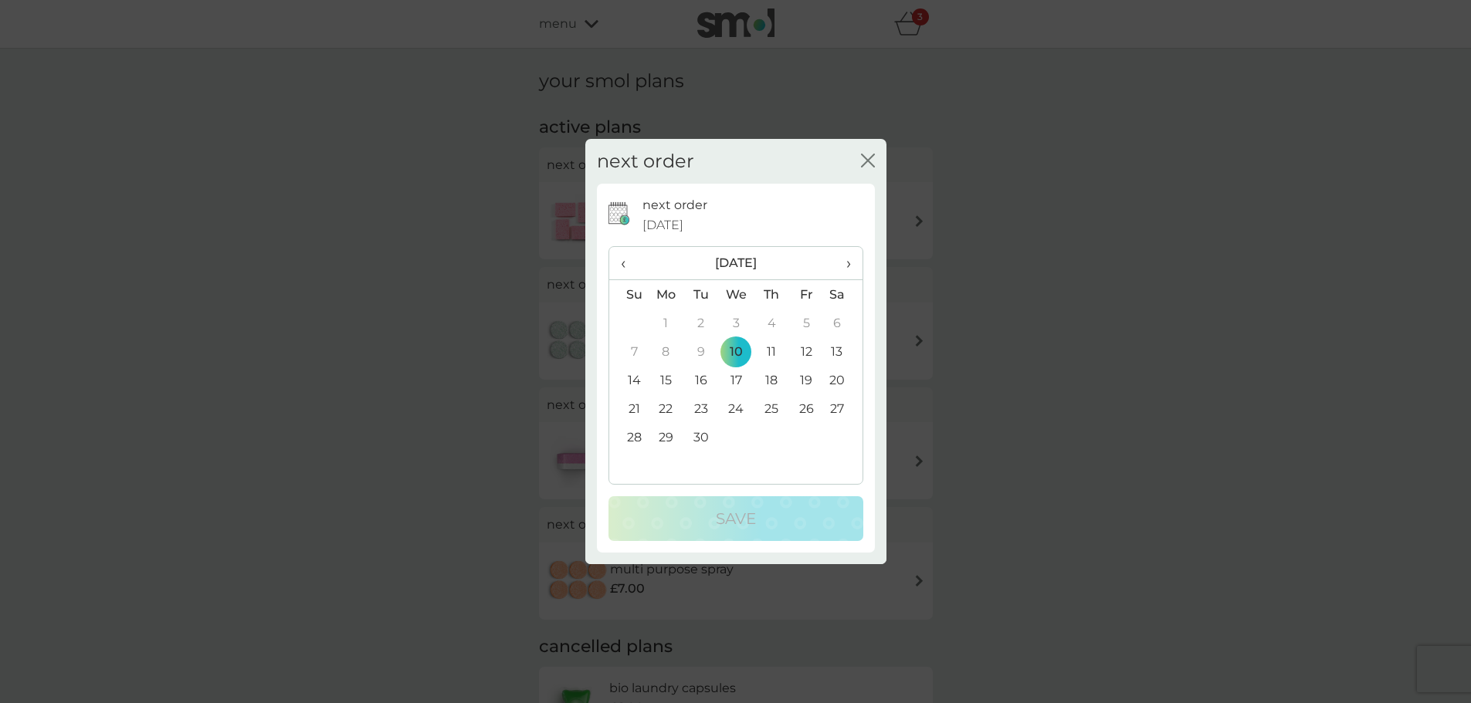
click at [841, 266] on span "›" at bounding box center [842, 263] width 15 height 32
click at [842, 266] on span "›" at bounding box center [842, 263] width 15 height 32
click at [781, 376] on td "15" at bounding box center [771, 380] width 35 height 29
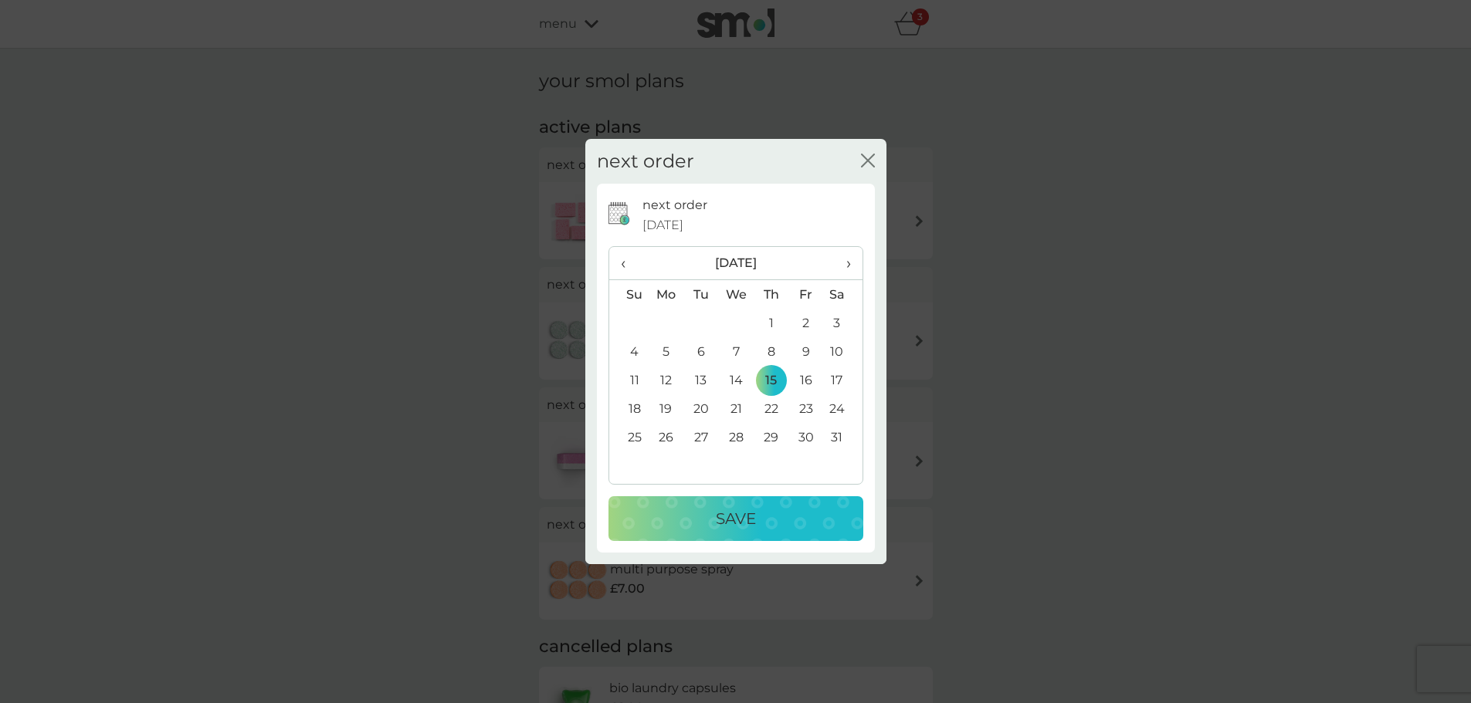
drag, startPoint x: 771, startPoint y: 523, endPoint x: 936, endPoint y: 553, distance: 168.7
click at [770, 523] on div "Save" at bounding box center [736, 518] width 224 height 25
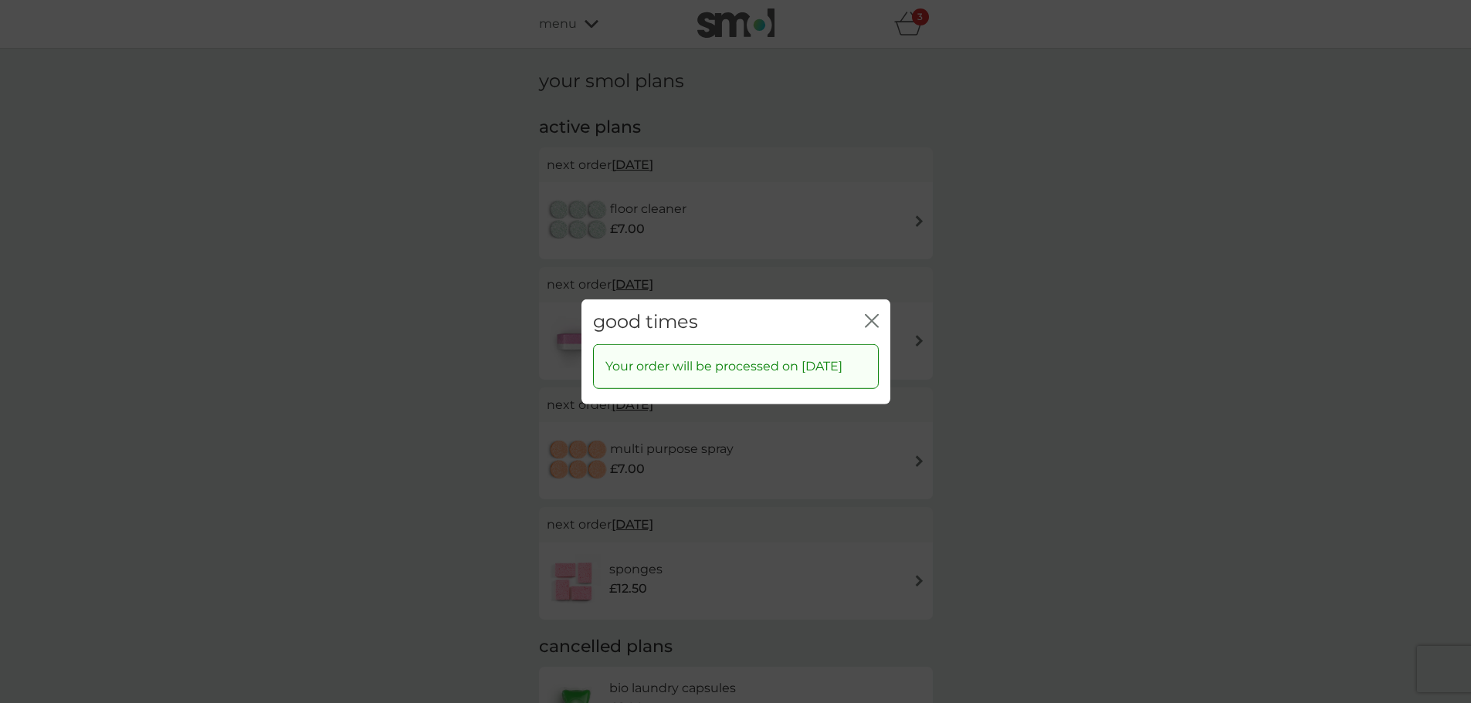
click at [871, 313] on icon "close" at bounding box center [872, 320] width 14 height 14
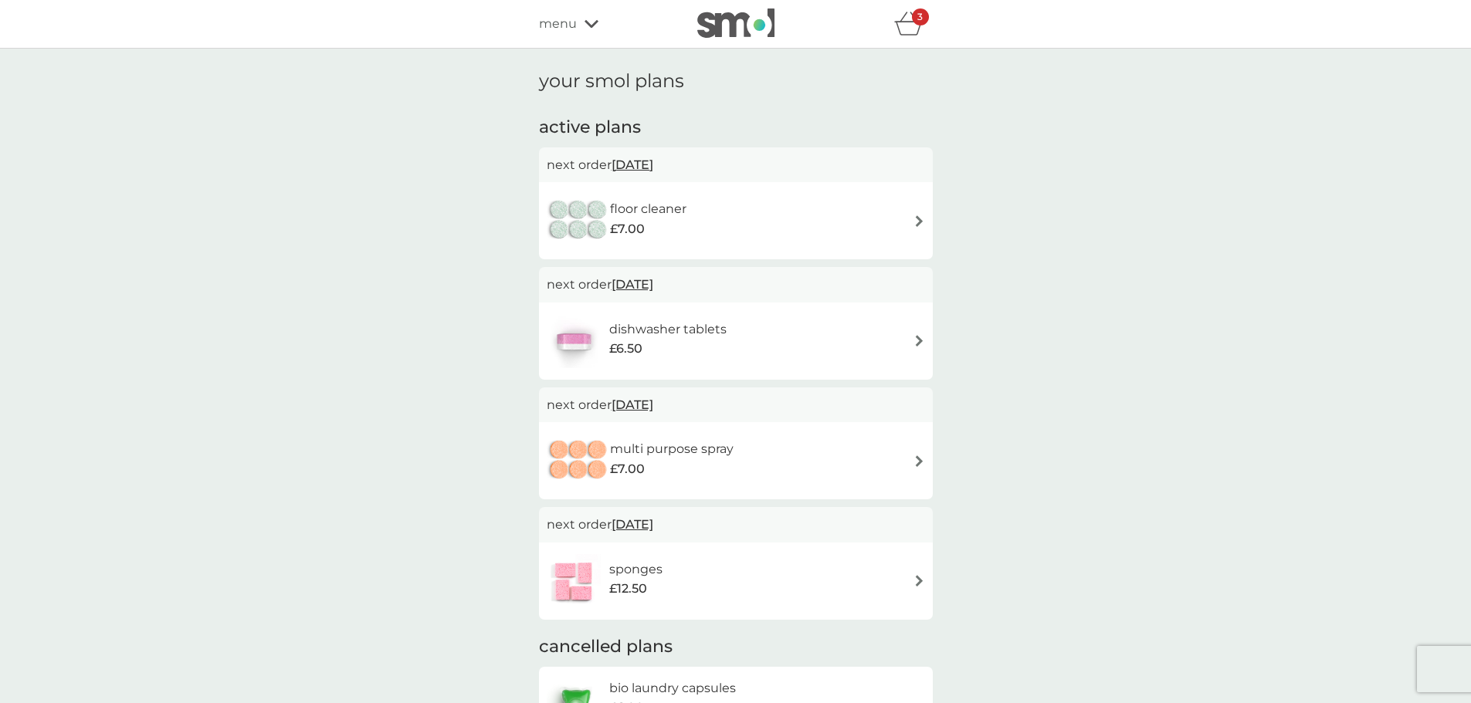
click at [911, 24] on div "3" at bounding box center [913, 23] width 39 height 31
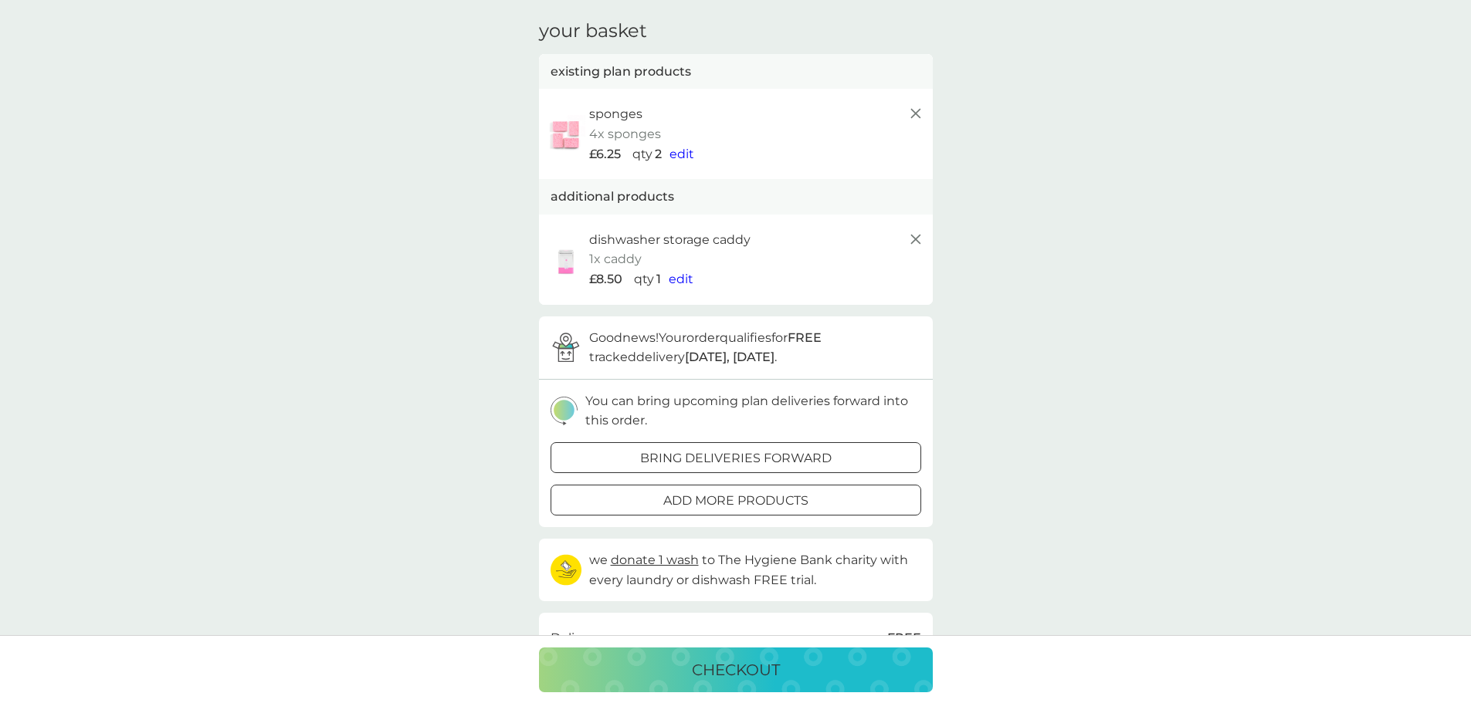
scroll to position [154, 0]
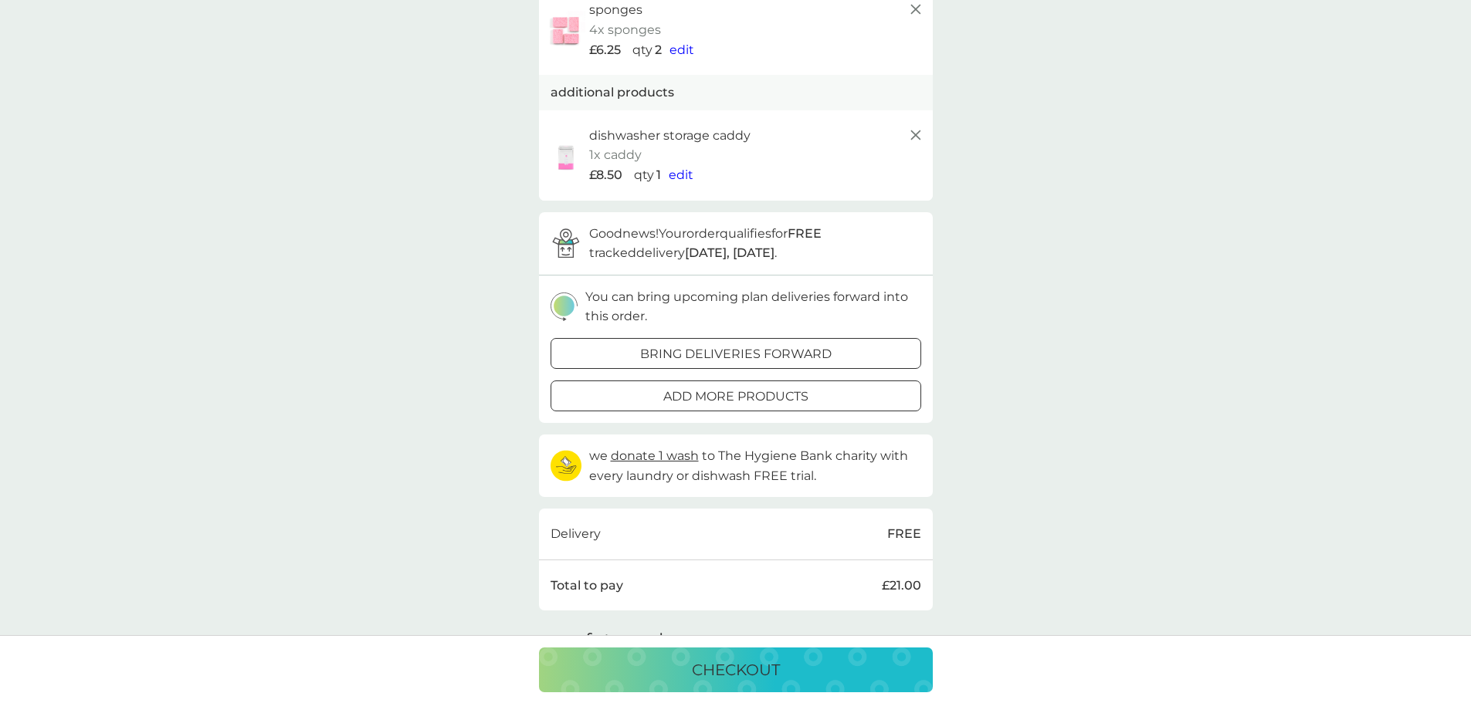
click at [732, 665] on p "checkout" at bounding box center [736, 670] width 88 height 25
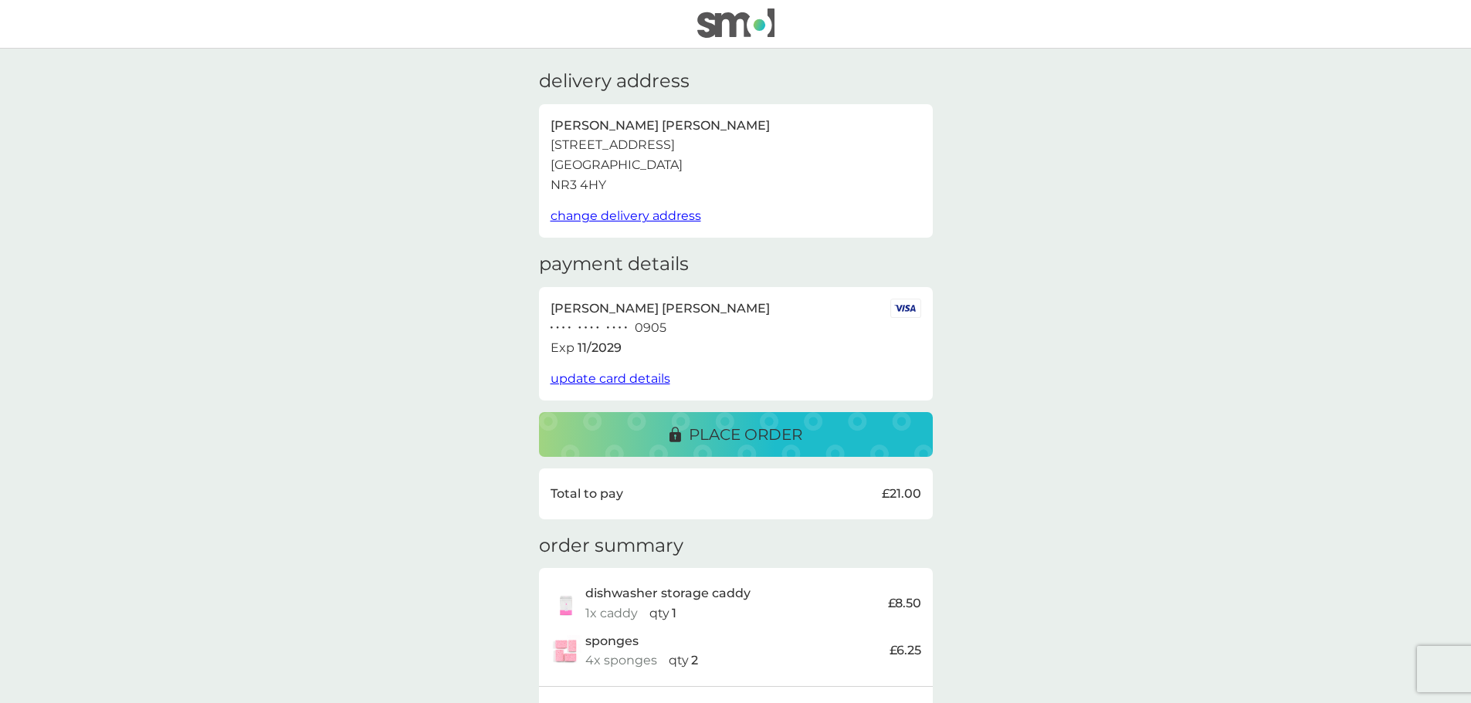
click at [731, 432] on p "place order" at bounding box center [745, 434] width 113 height 25
